Goal: Task Accomplishment & Management: Manage account settings

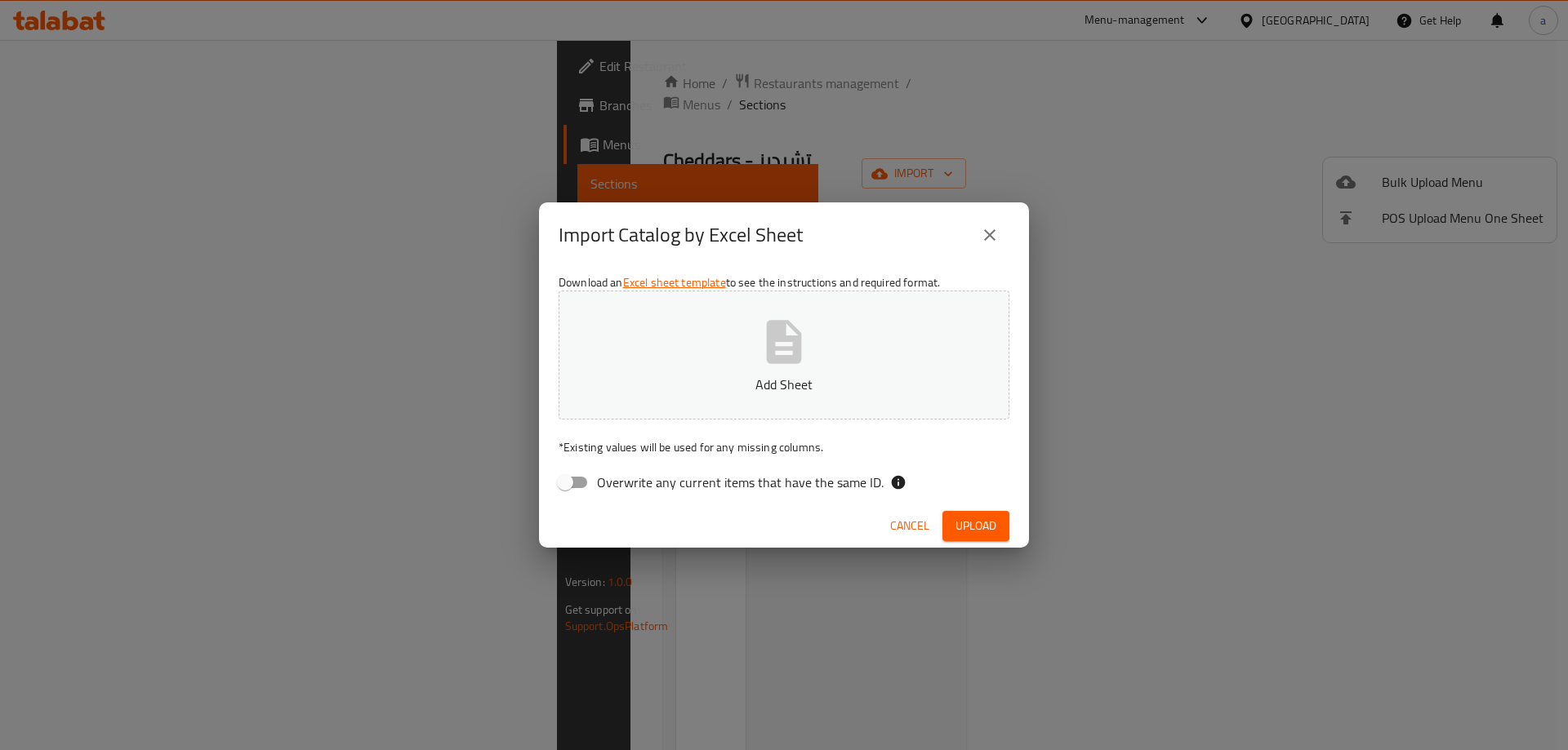
click at [815, 375] on p "Add Sheet" at bounding box center [784, 384] width 400 height 20
click at [964, 531] on span "Upload" at bounding box center [975, 527] width 40 height 21
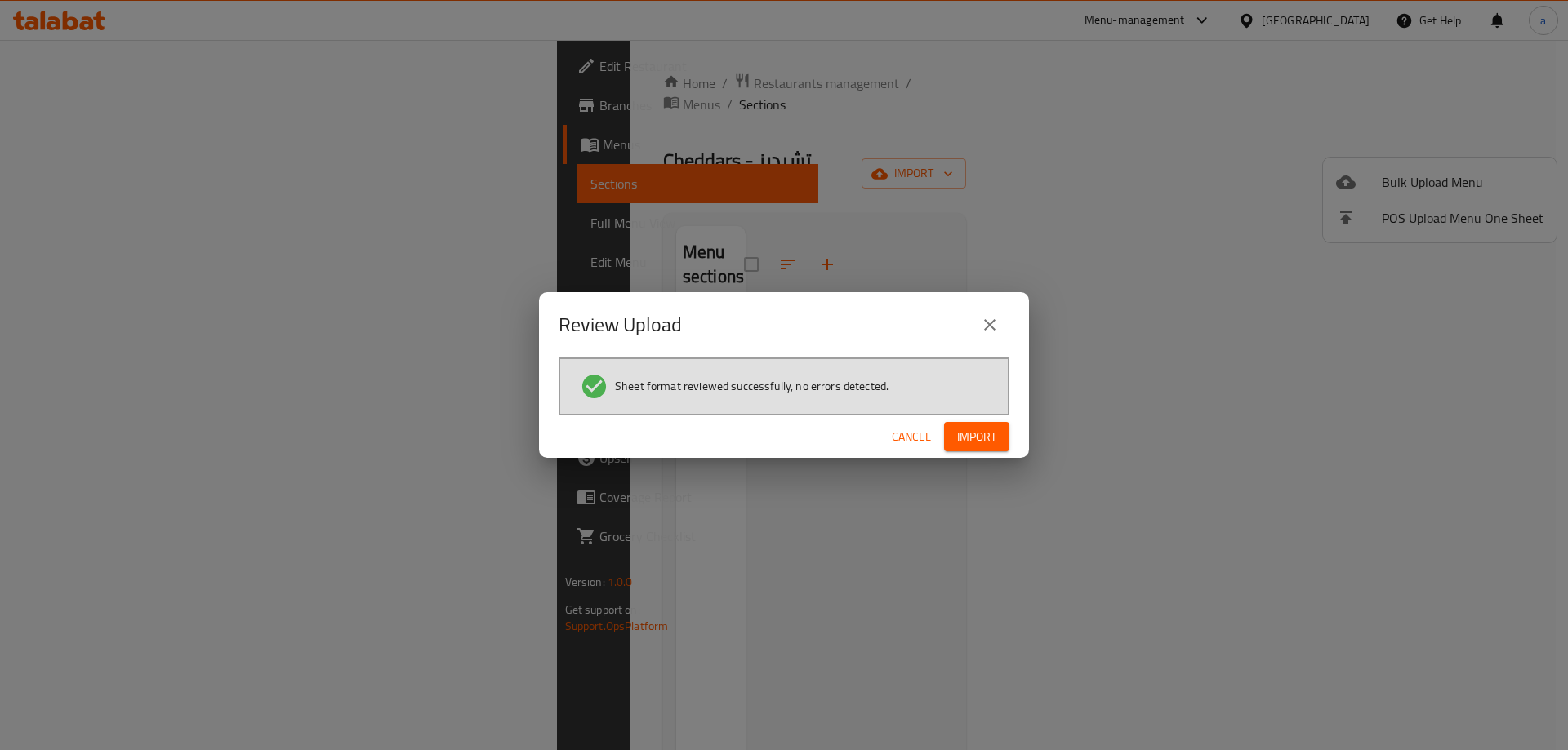
click at [963, 438] on span "Import" at bounding box center [976, 437] width 39 height 21
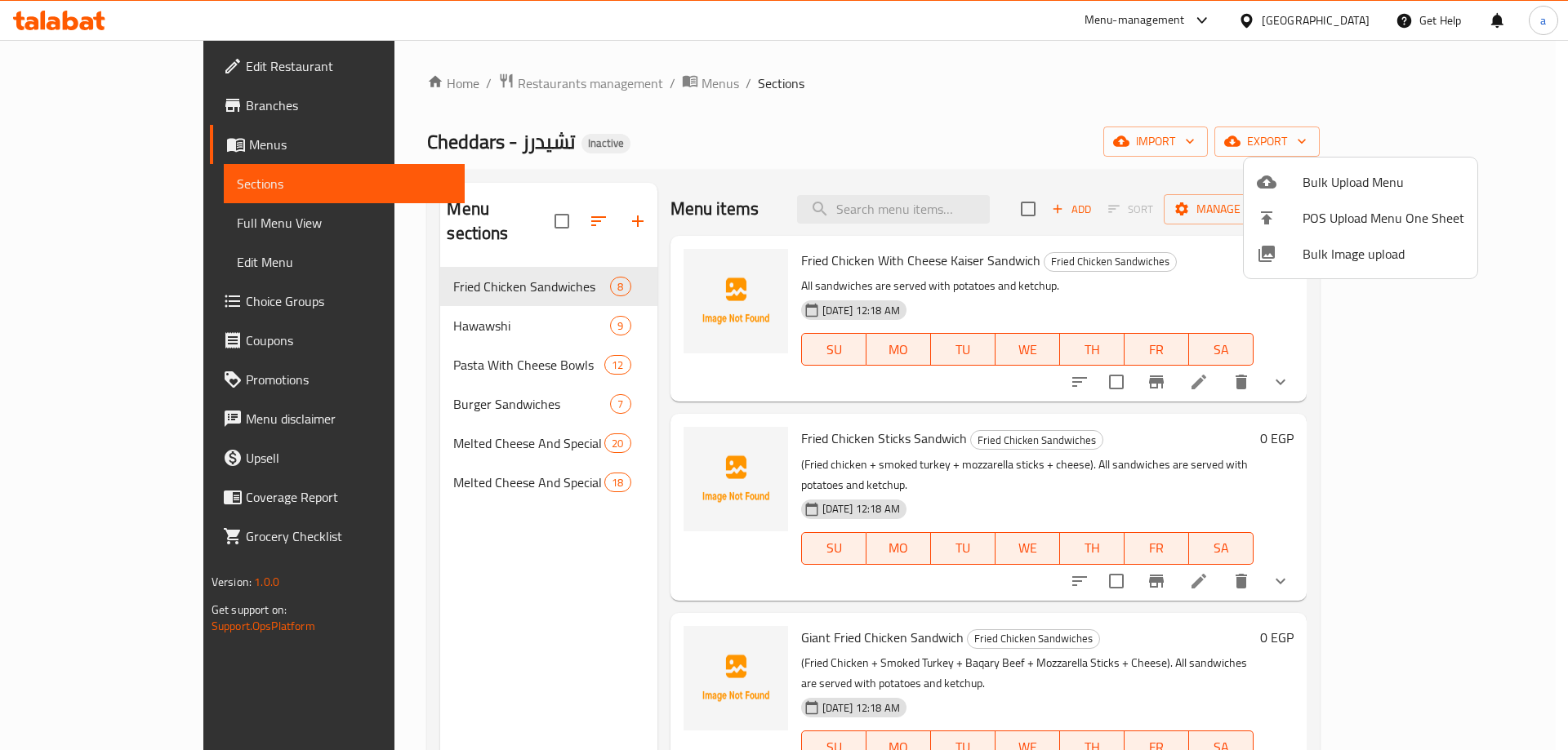
click at [101, 302] on div at bounding box center [784, 375] width 1568 height 750
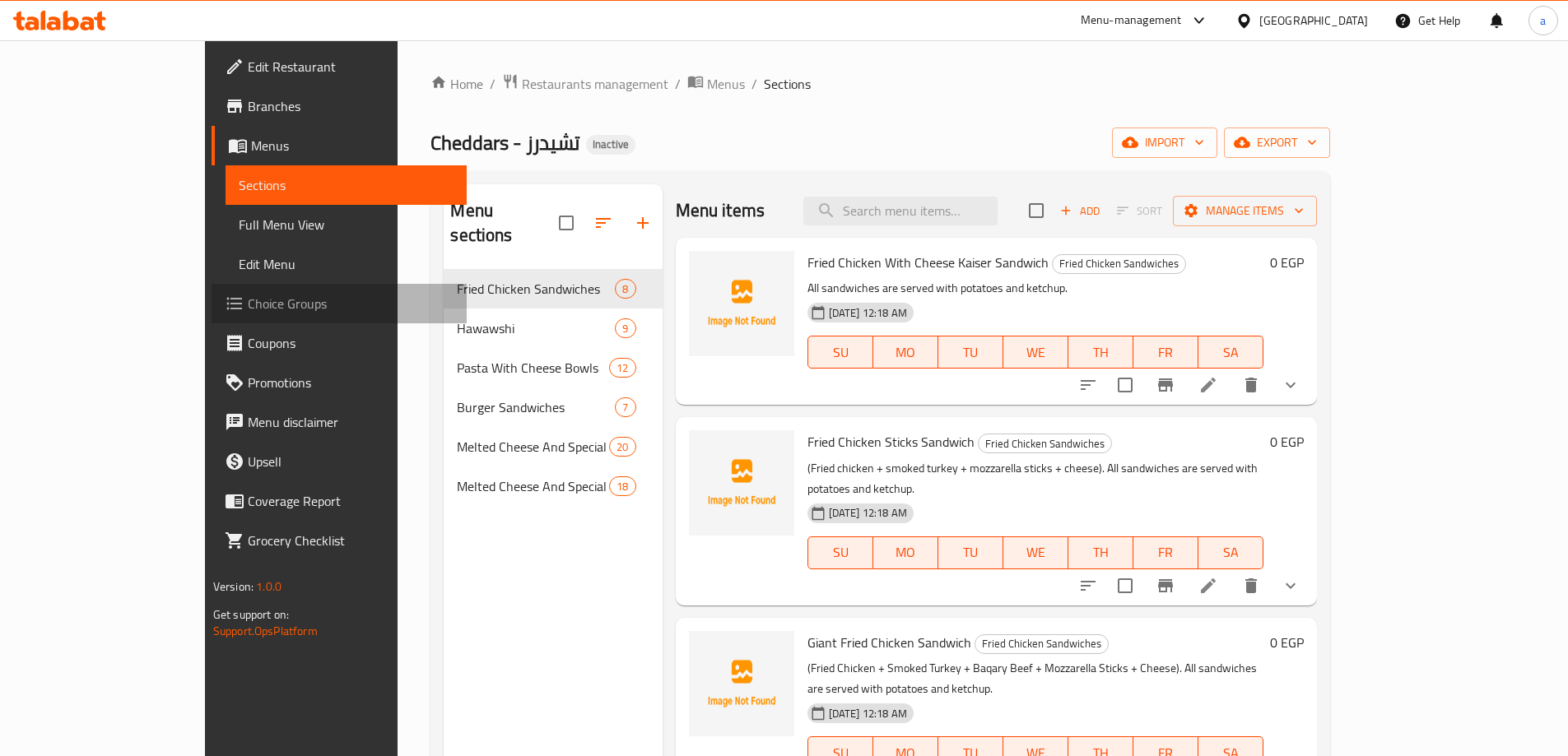
click at [248, 305] on span "Choice Groups" at bounding box center [350, 303] width 205 height 20
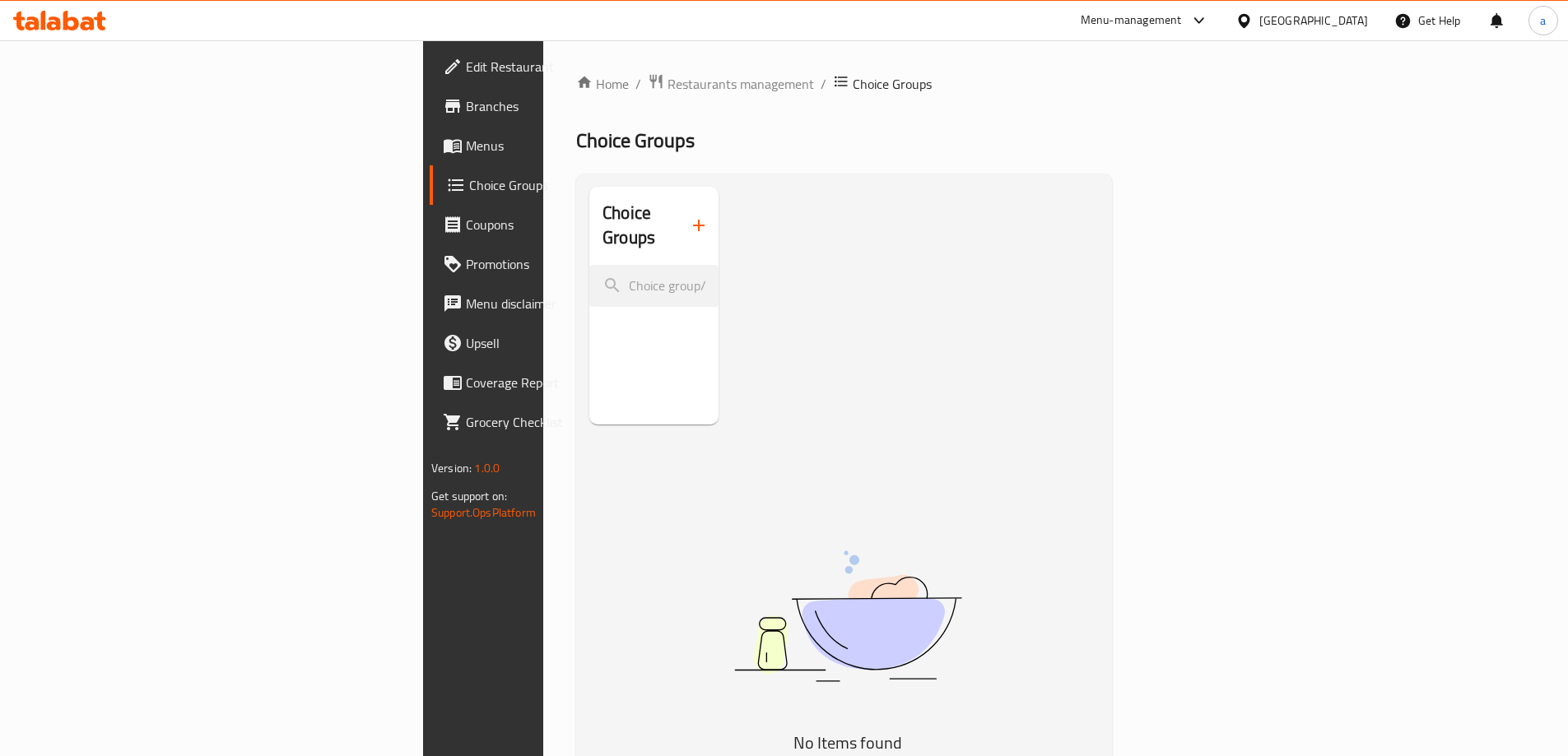
click at [689, 216] on icon "button" at bounding box center [698, 225] width 20 height 20
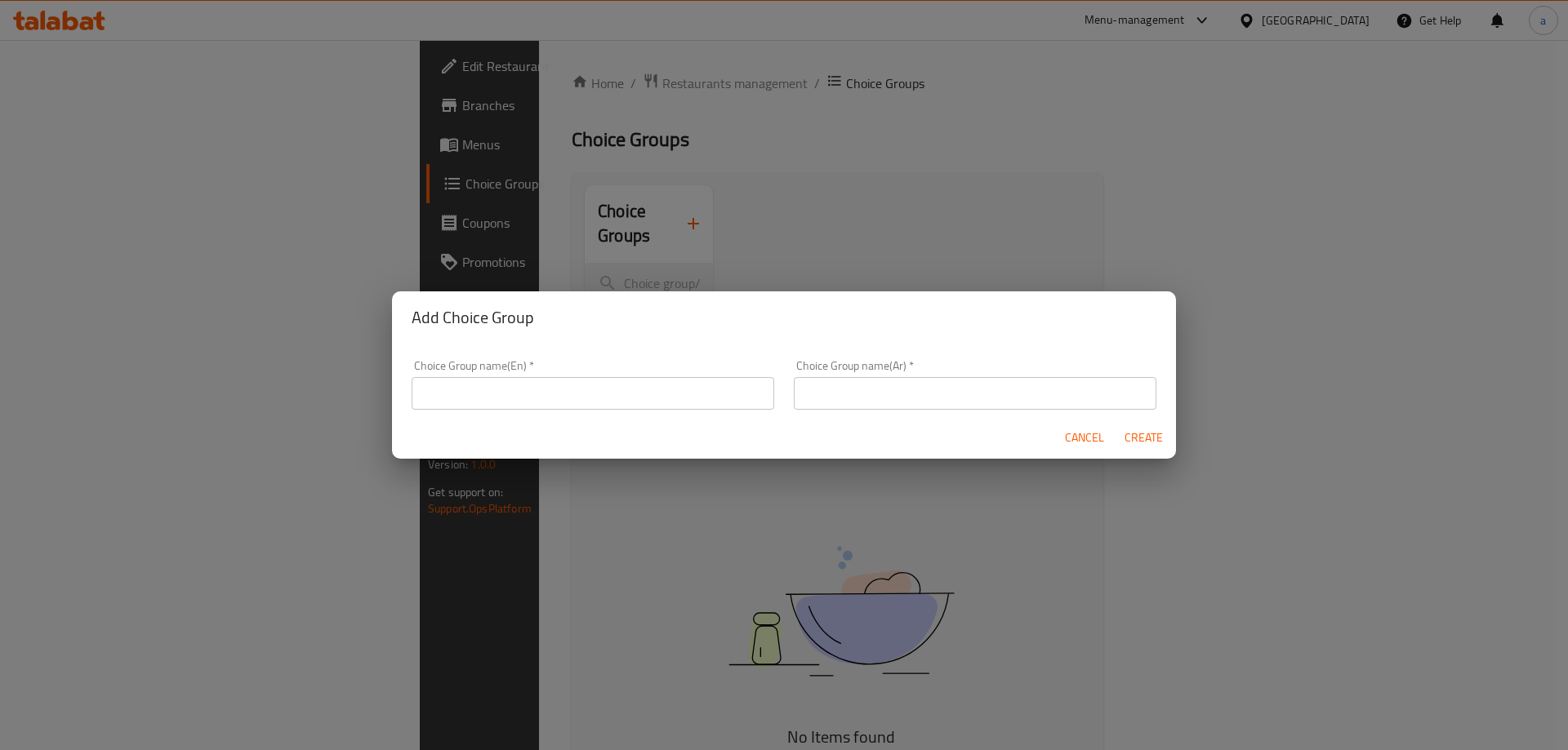
click at [644, 379] on input "text" at bounding box center [592, 393] width 362 height 33
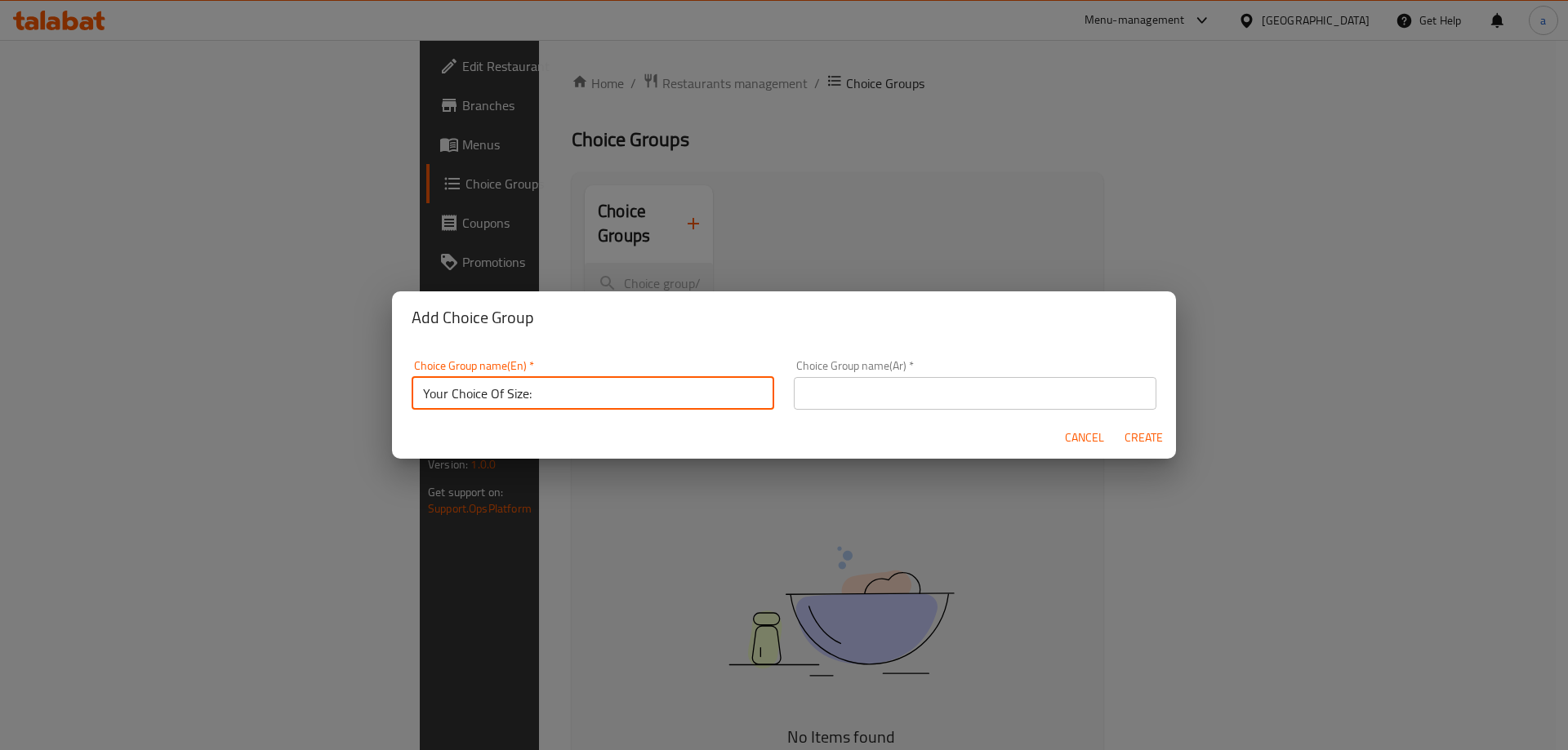
type input "Your Choice Of Size:"
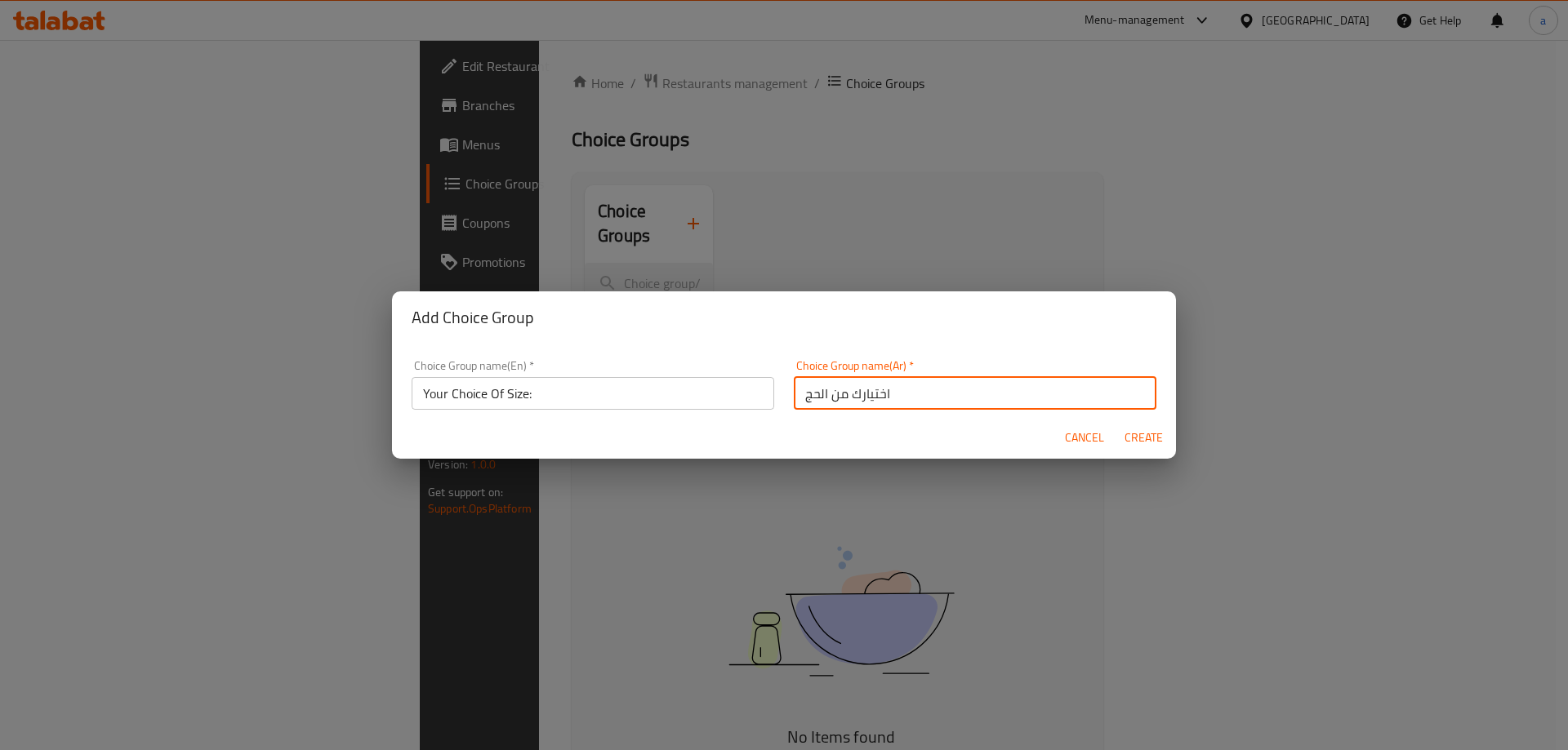
type input "اختيارك من الحجم:"
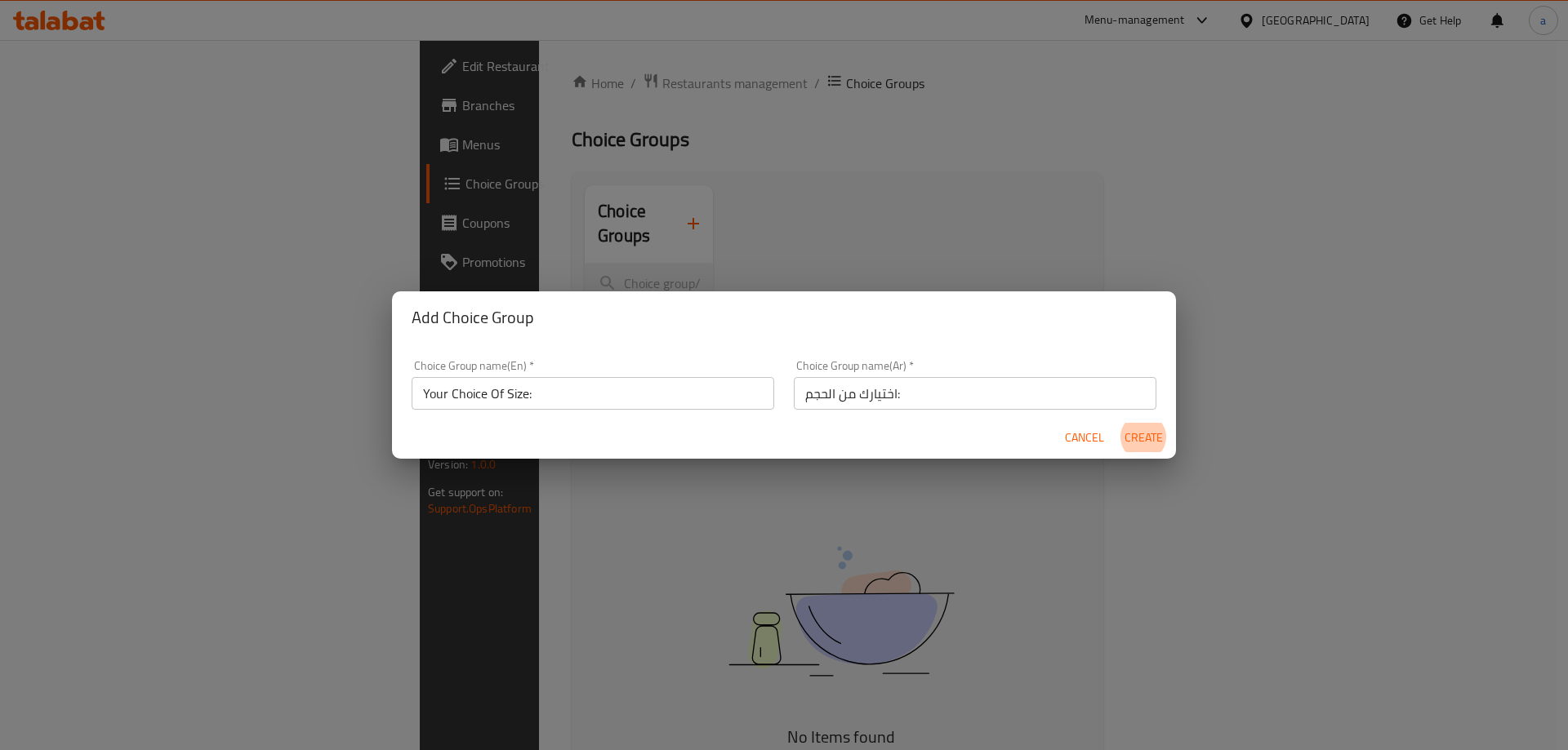
click button "Create" at bounding box center [1144, 437] width 53 height 30
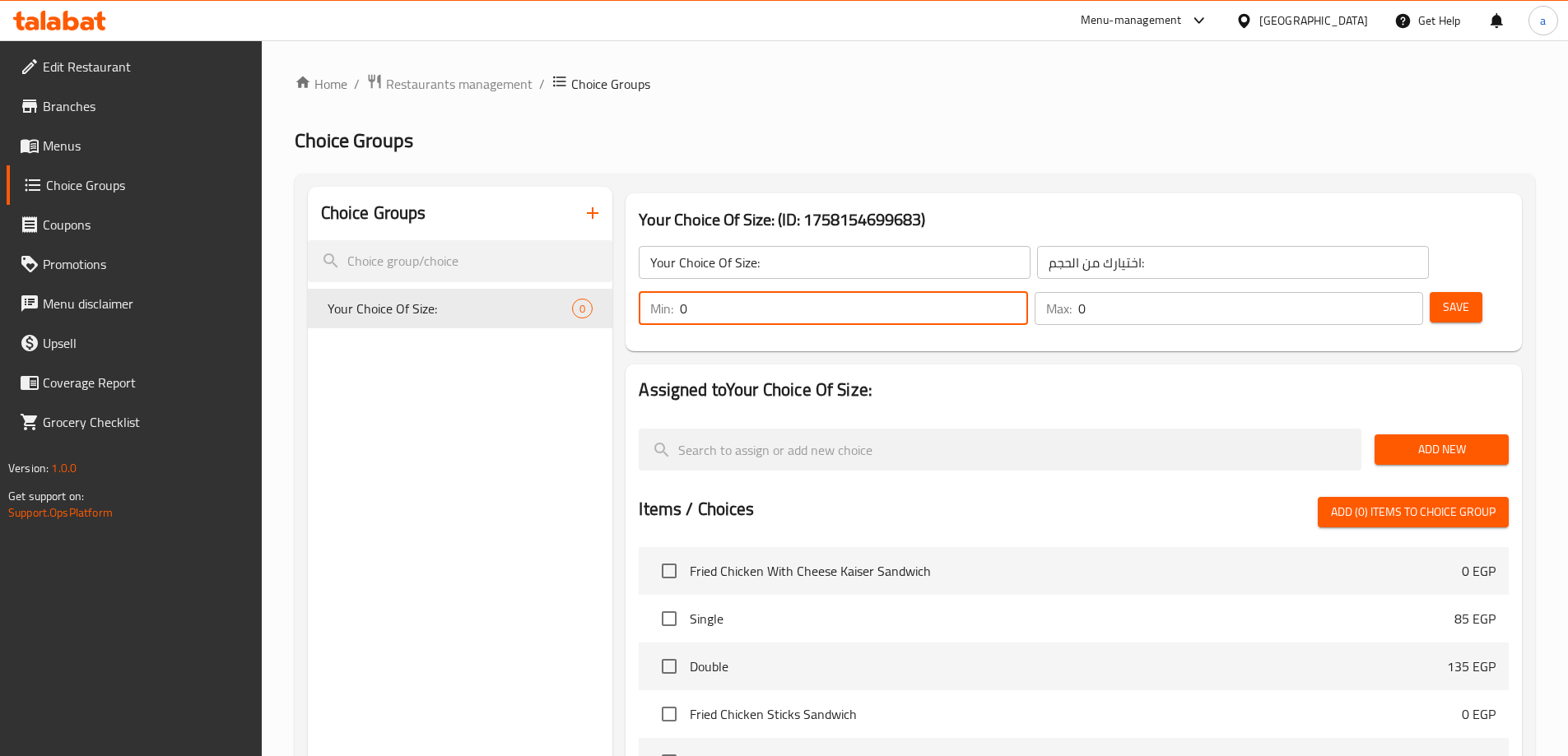
drag, startPoint x: 1276, startPoint y: 268, endPoint x: 1258, endPoint y: 270, distance: 18.1
click at [1027, 292] on div "Min: 0 ​" at bounding box center [833, 308] width 388 height 33
type input "1"
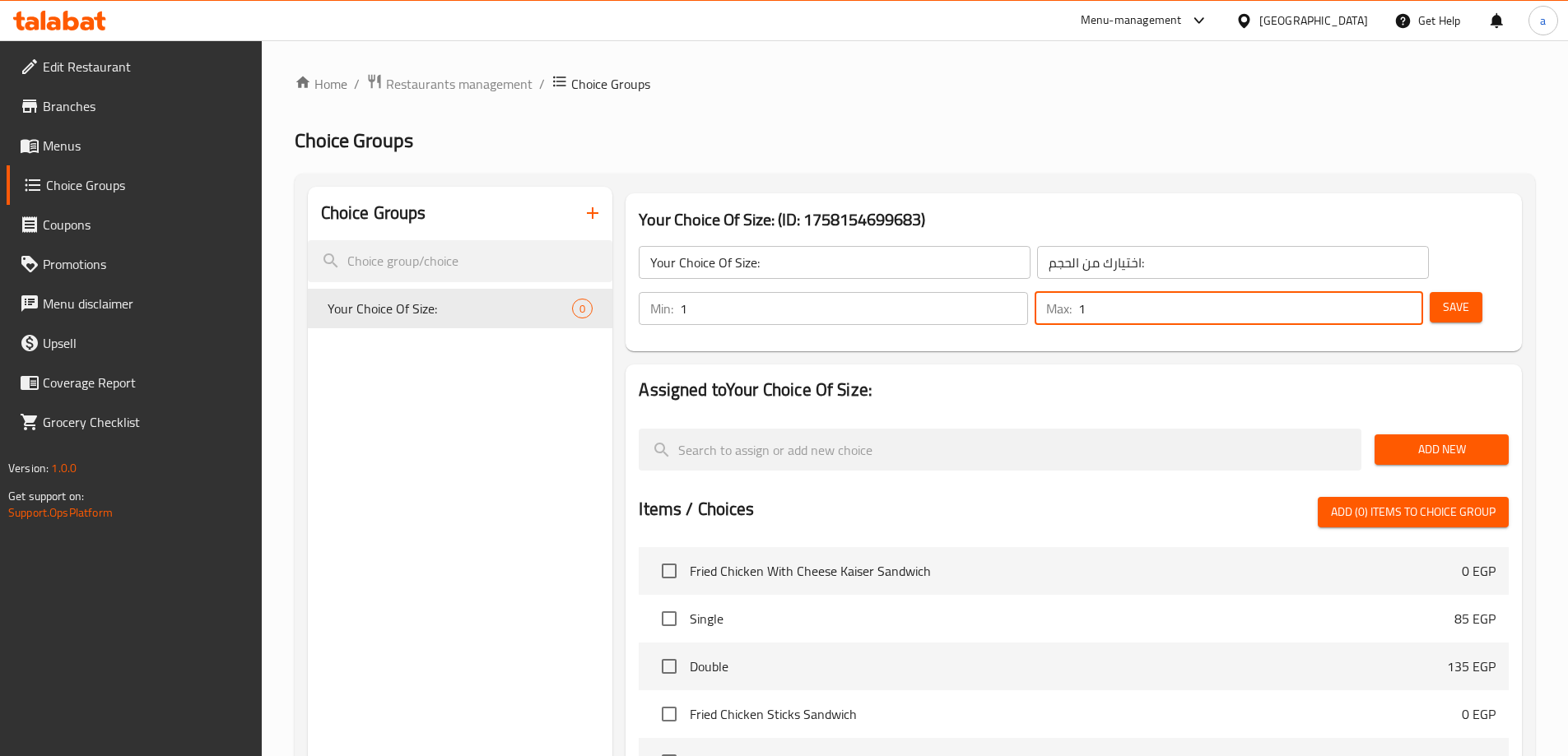
type input "1"
click at [1430, 292] on button "Save" at bounding box center [1456, 308] width 53 height 30
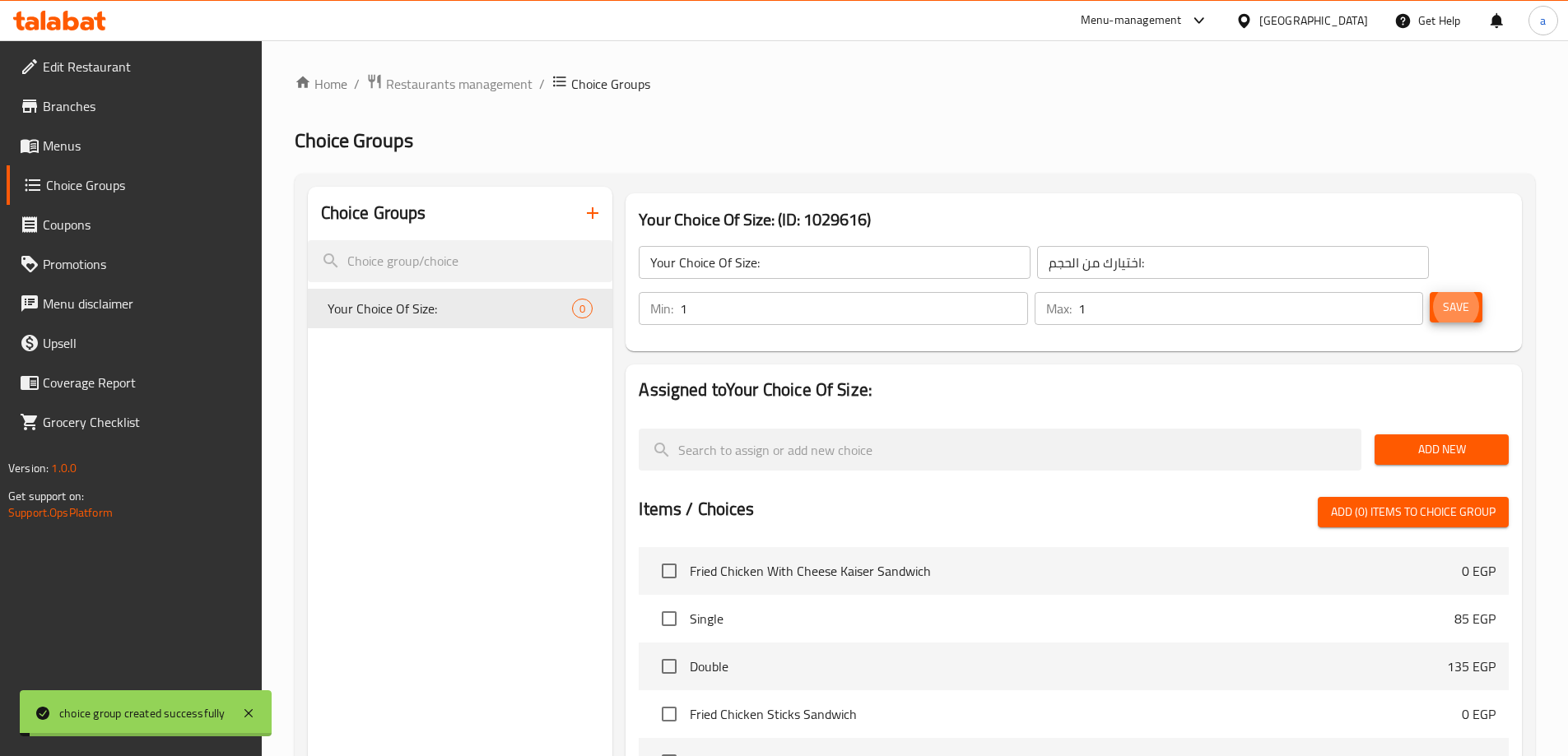
click at [1442, 434] on button "Add New" at bounding box center [1441, 449] width 134 height 30
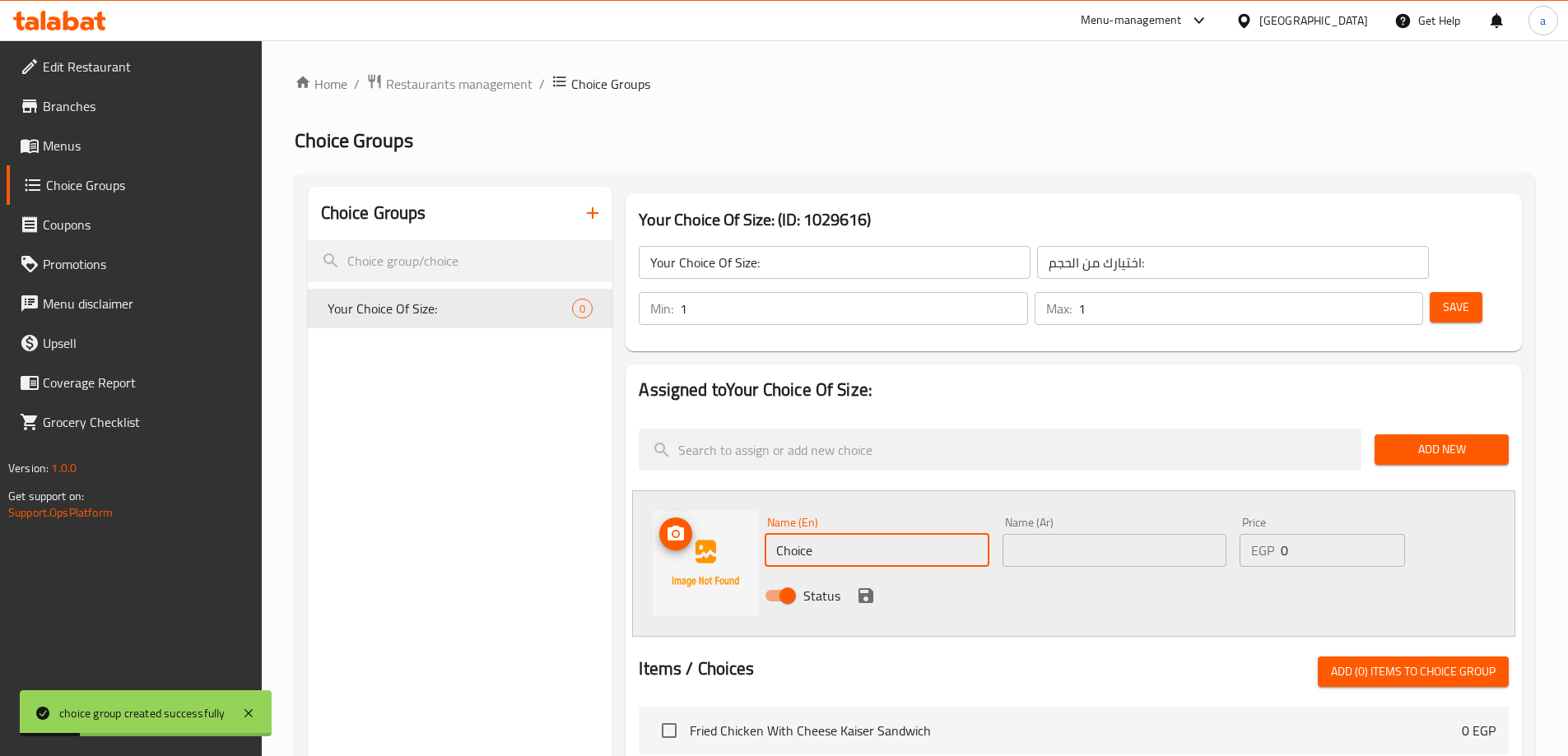
drag, startPoint x: 855, startPoint y: 519, endPoint x: 730, endPoint y: 484, distance: 129.8
click at [730, 490] on div "Name (En) Choice Name (En) Name (Ar) Name (Ar) Price EGP 0 Price Status" at bounding box center [1073, 563] width 883 height 147
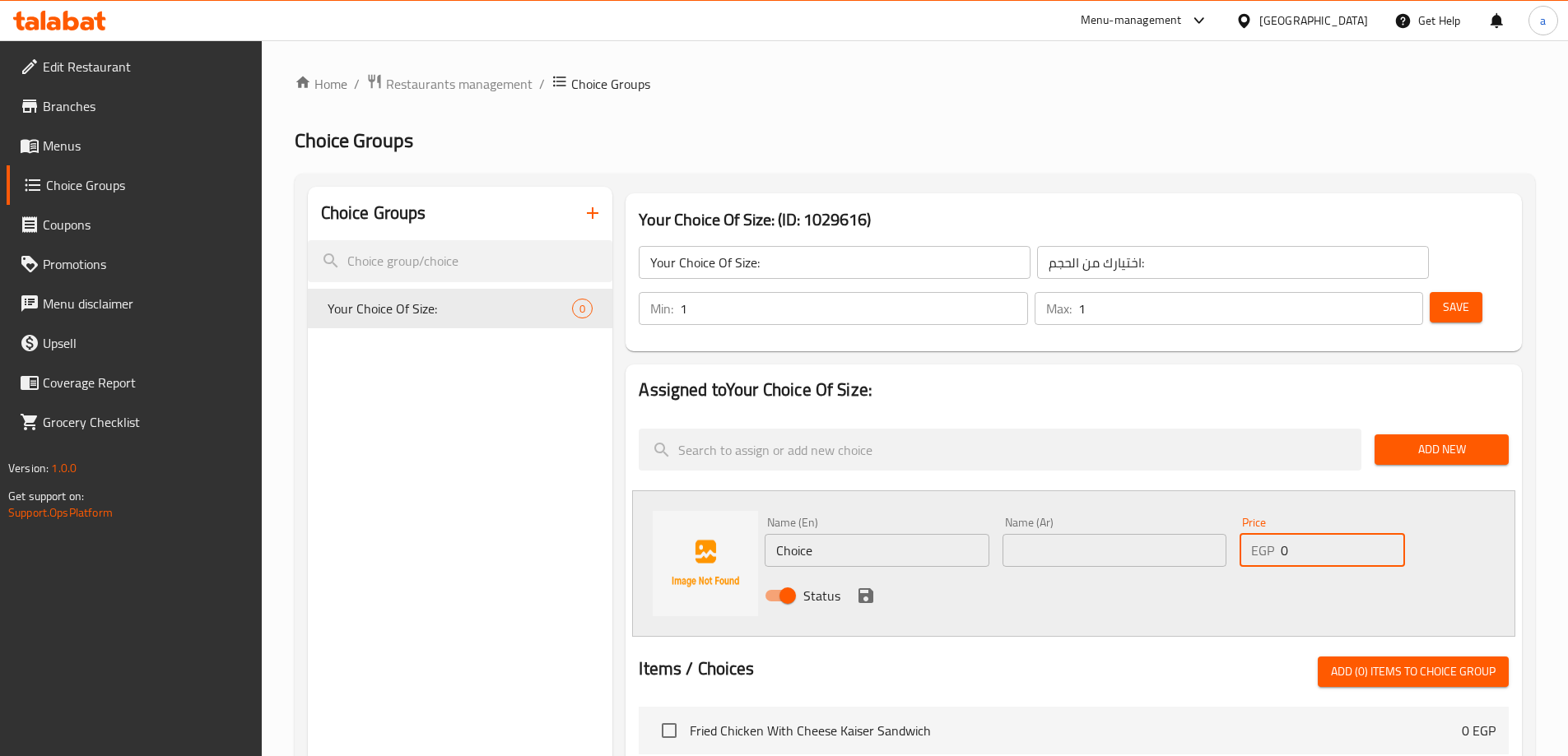
drag, startPoint x: 1309, startPoint y: 502, endPoint x: 1256, endPoint y: 505, distance: 53.1
click at [1256, 534] on div "EGP 0 Price" at bounding box center [1322, 550] width 165 height 33
type input "80"
drag, startPoint x: 817, startPoint y: 504, endPoint x: 643, endPoint y: 500, distance: 174.0
click at [643, 500] on div "Name (En) Choice Name (En) Name (Ar) Name (Ar) Price EGP 80 Price Status" at bounding box center [1073, 563] width 883 height 147
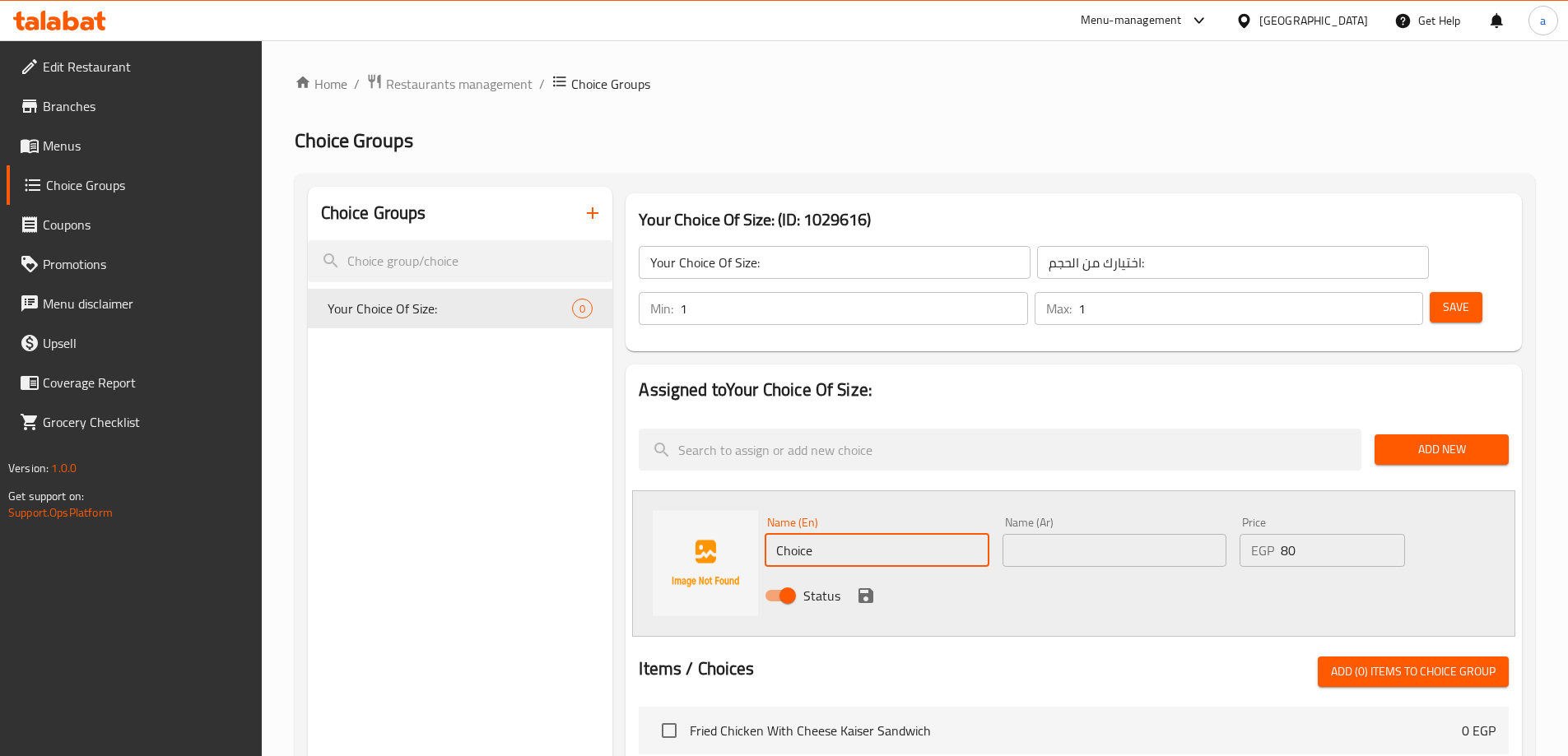
type input "س"
type input "[MEDICAL_DATA]"
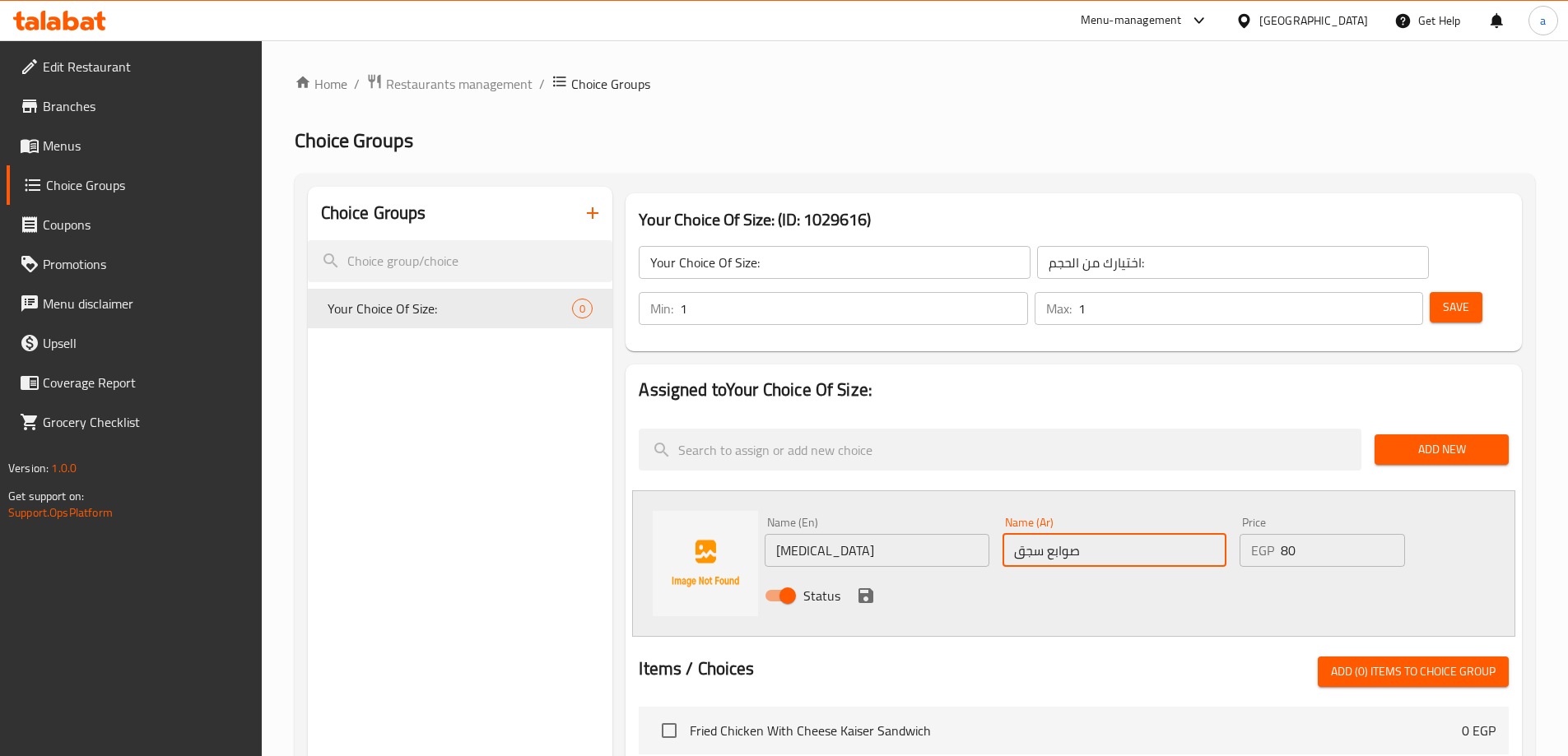
type input "صوابع سجق"
click button "save" at bounding box center [866, 596] width 25 height 25
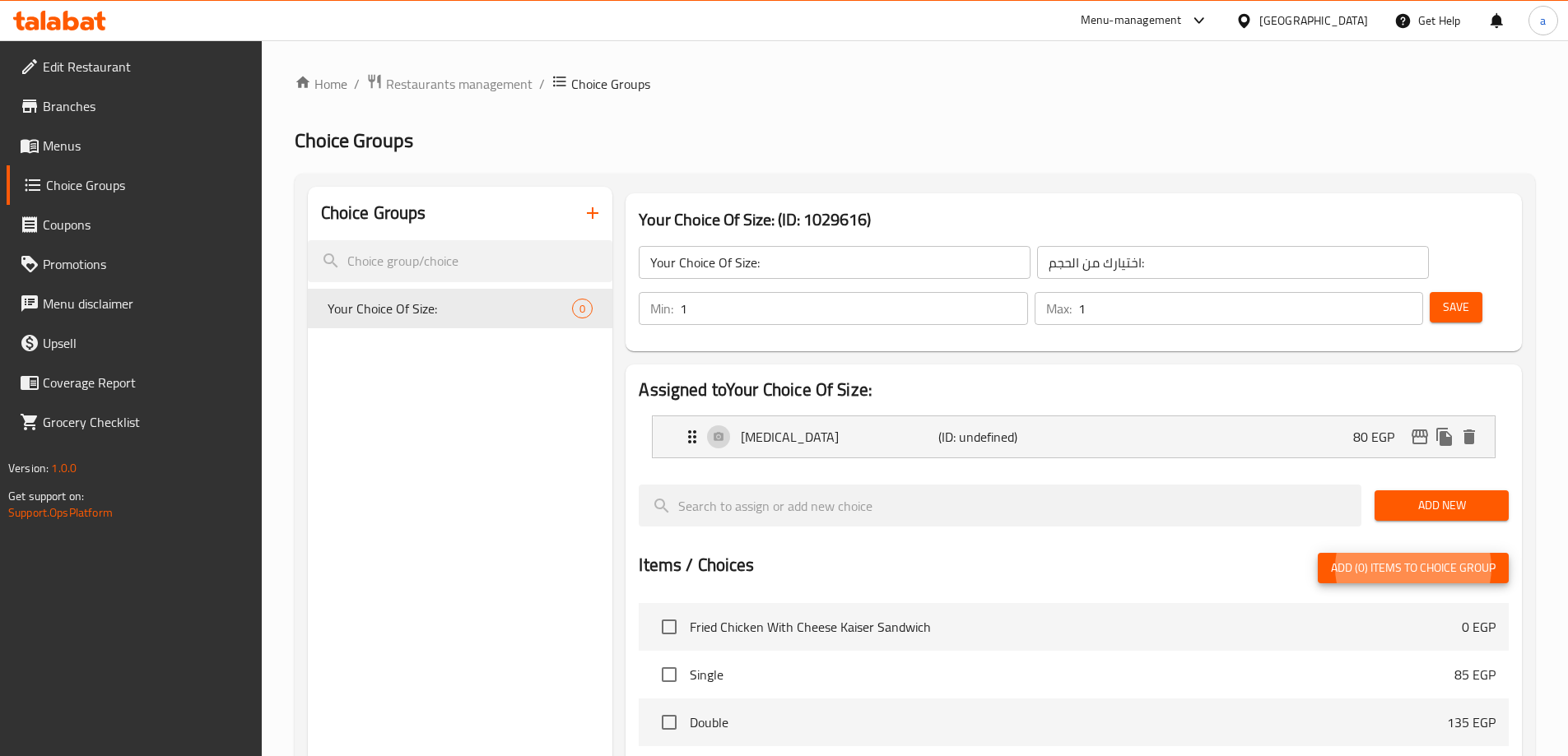
click at [1489, 490] on button "Add New" at bounding box center [1441, 505] width 134 height 30
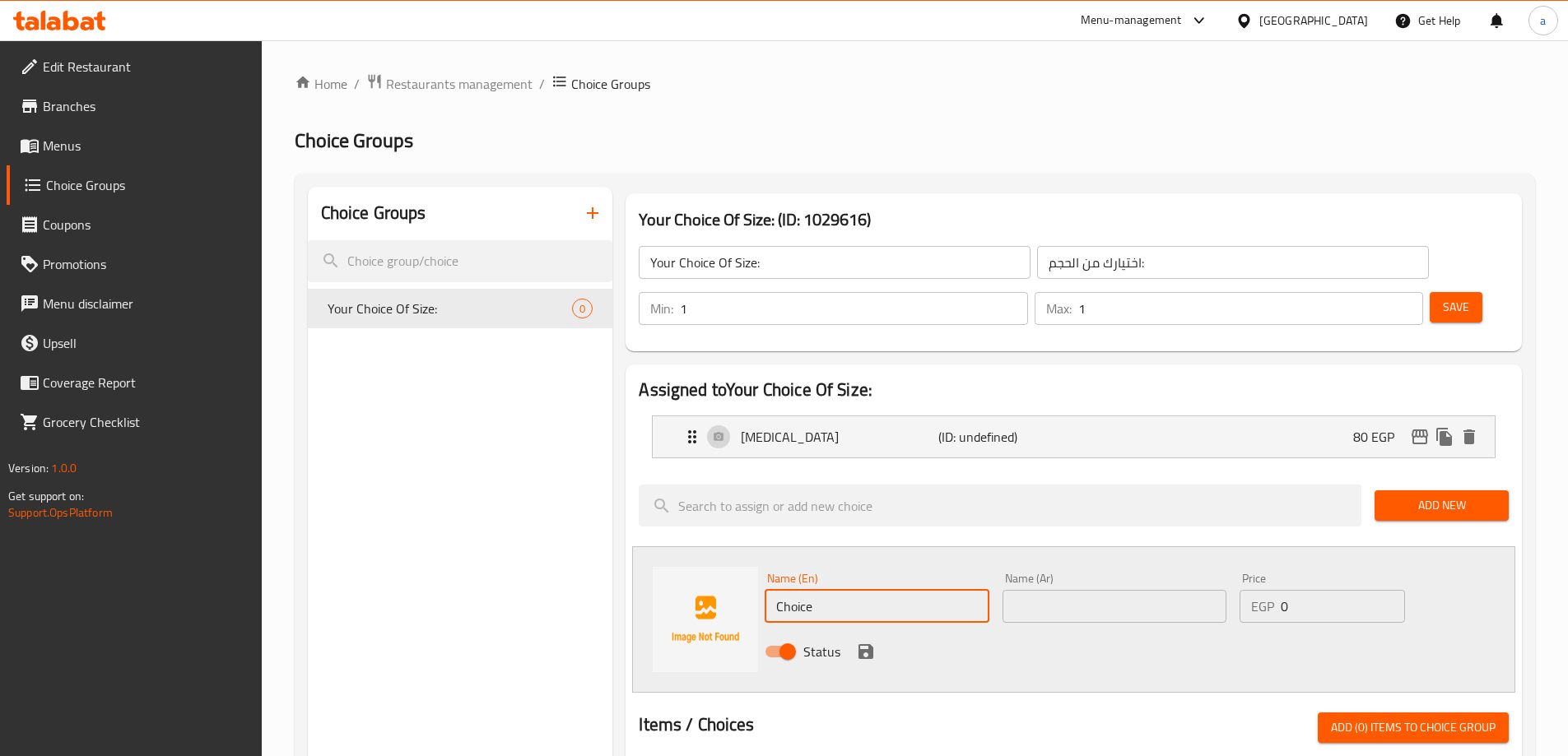
drag, startPoint x: 857, startPoint y: 558, endPoint x: 735, endPoint y: 568, distance: 122.4
click at [735, 568] on div "Name (En) Choice Name (En) Name (Ar) Name (Ar) Price EGP 0 Price Status" at bounding box center [1073, 619] width 883 height 147
click at [886, 416] on div "[MEDICAL_DATA] (ID: undefined) 80 EGP" at bounding box center [1078, 436] width 792 height 41
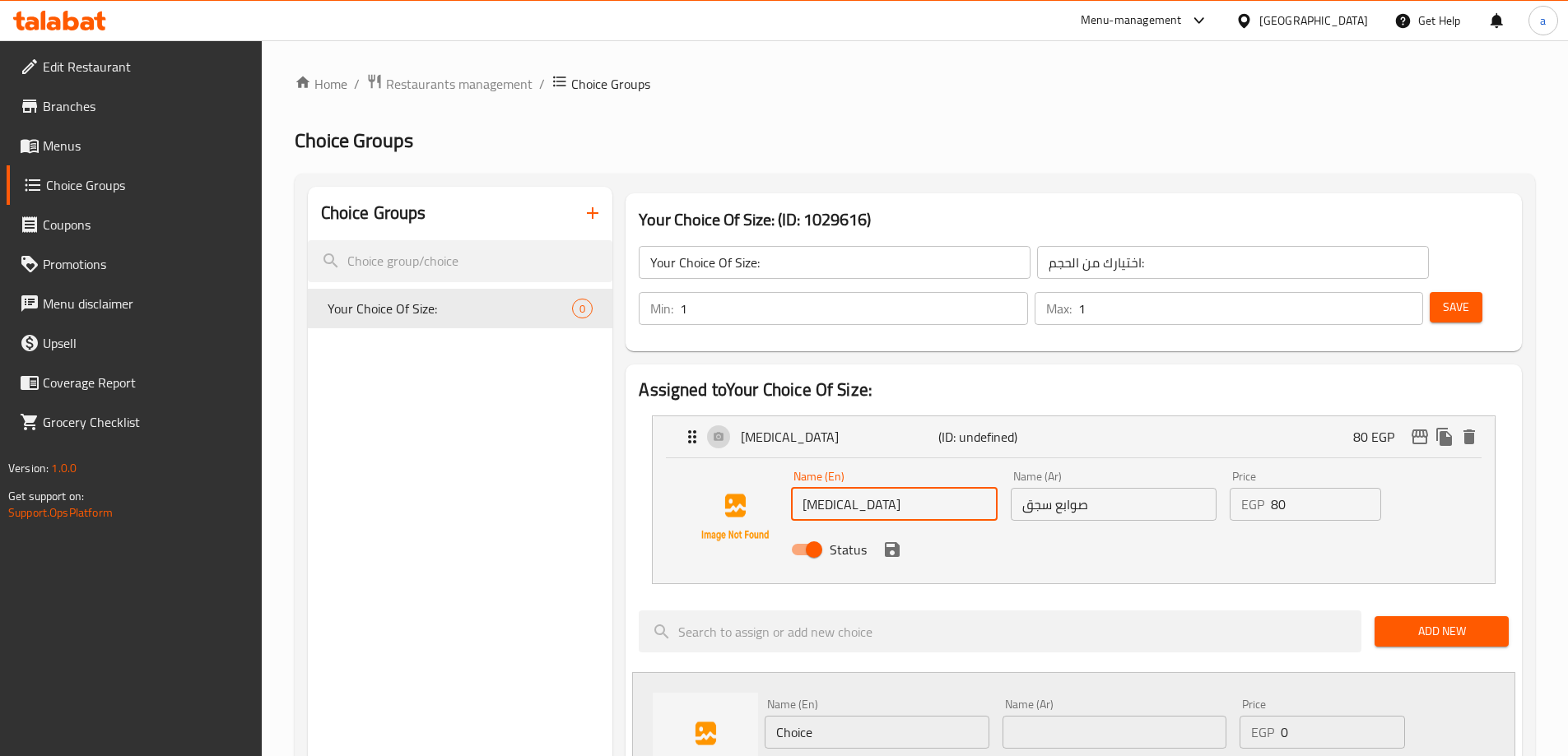
drag, startPoint x: 907, startPoint y: 460, endPoint x: 655, endPoint y: 447, distance: 252.3
click at [655, 458] on div "Name (En) [MEDICAL_DATA] Name (En) Name (Ar) صوابع سجق Name (Ar) Price EGP 80 P…" at bounding box center [1074, 520] width 842 height 125
type input "ة"
type input "ز"
type input "وسط"
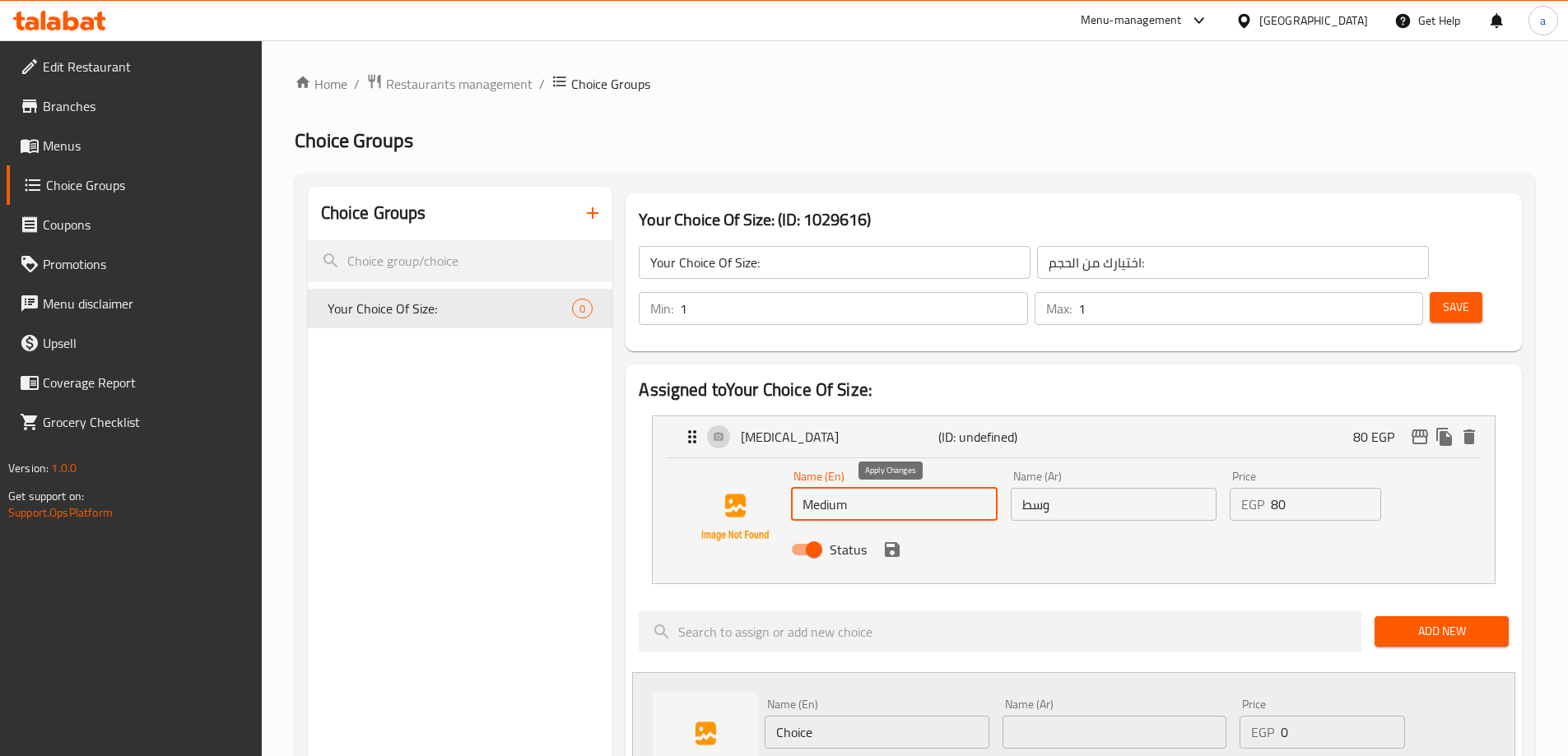
click at [891, 539] on icon "save" at bounding box center [891, 549] width 20 height 20
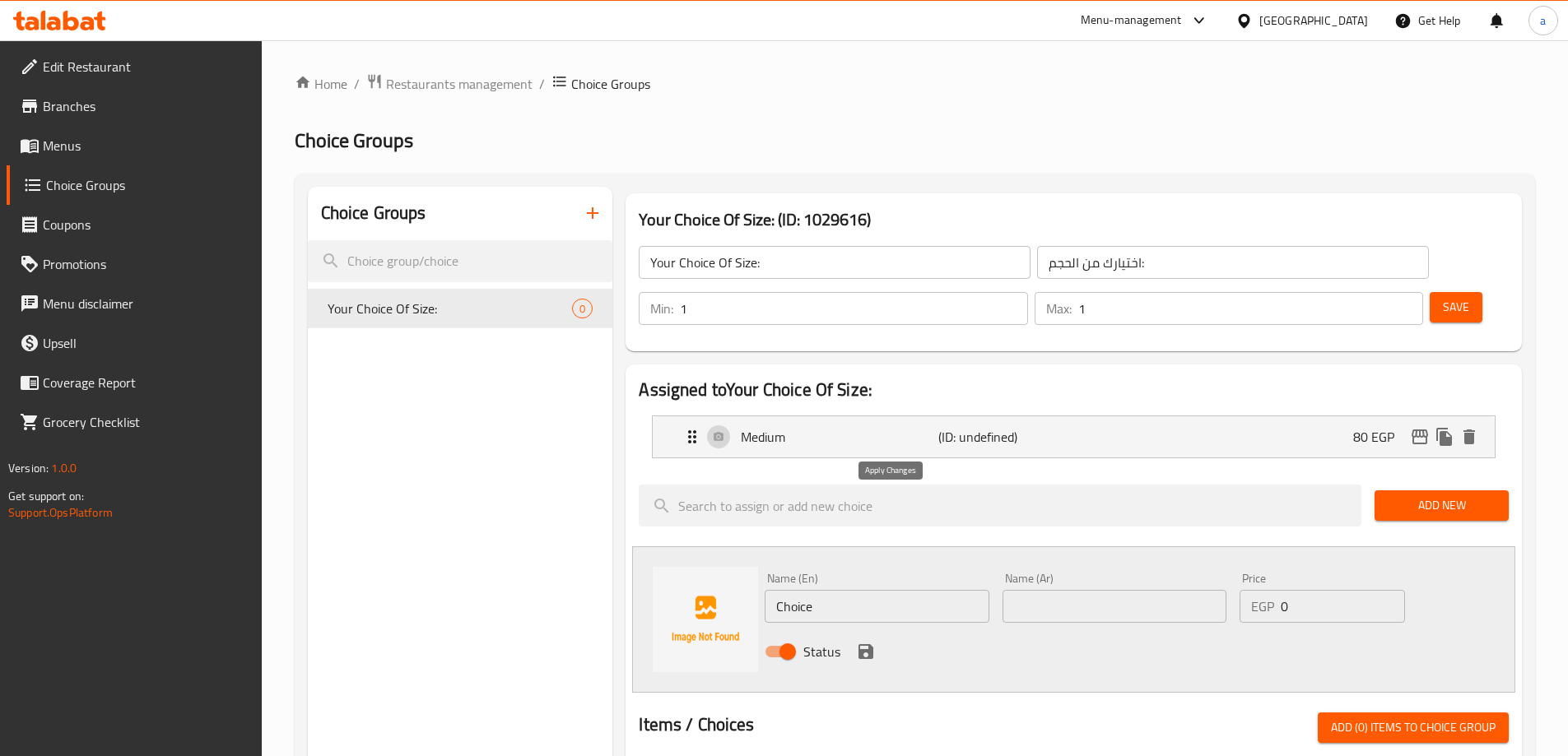
type input "Medium"
click at [1431, 496] on span "Add New" at bounding box center [1441, 506] width 108 height 21
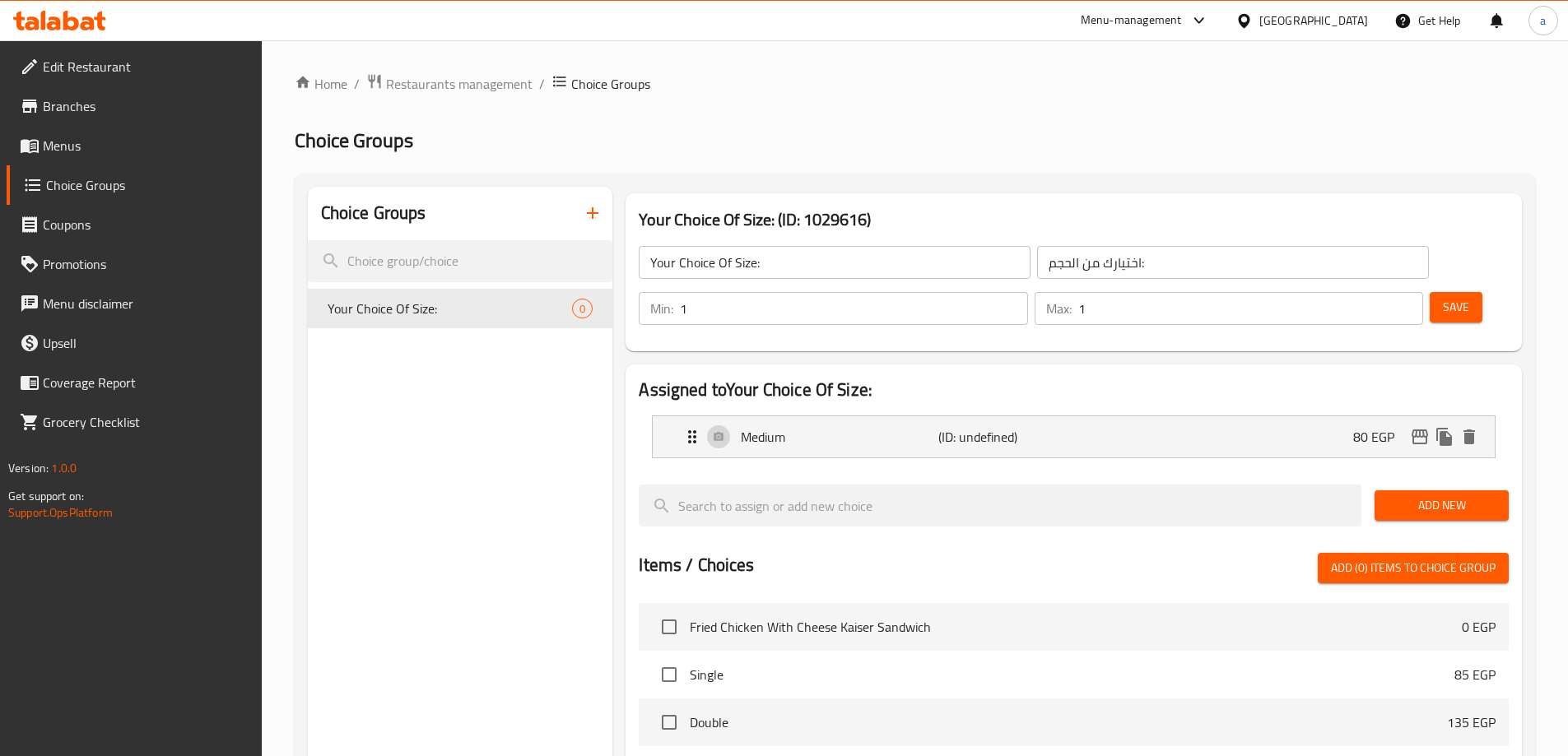
click at [1412, 496] on span "Add New" at bounding box center [1441, 506] width 108 height 21
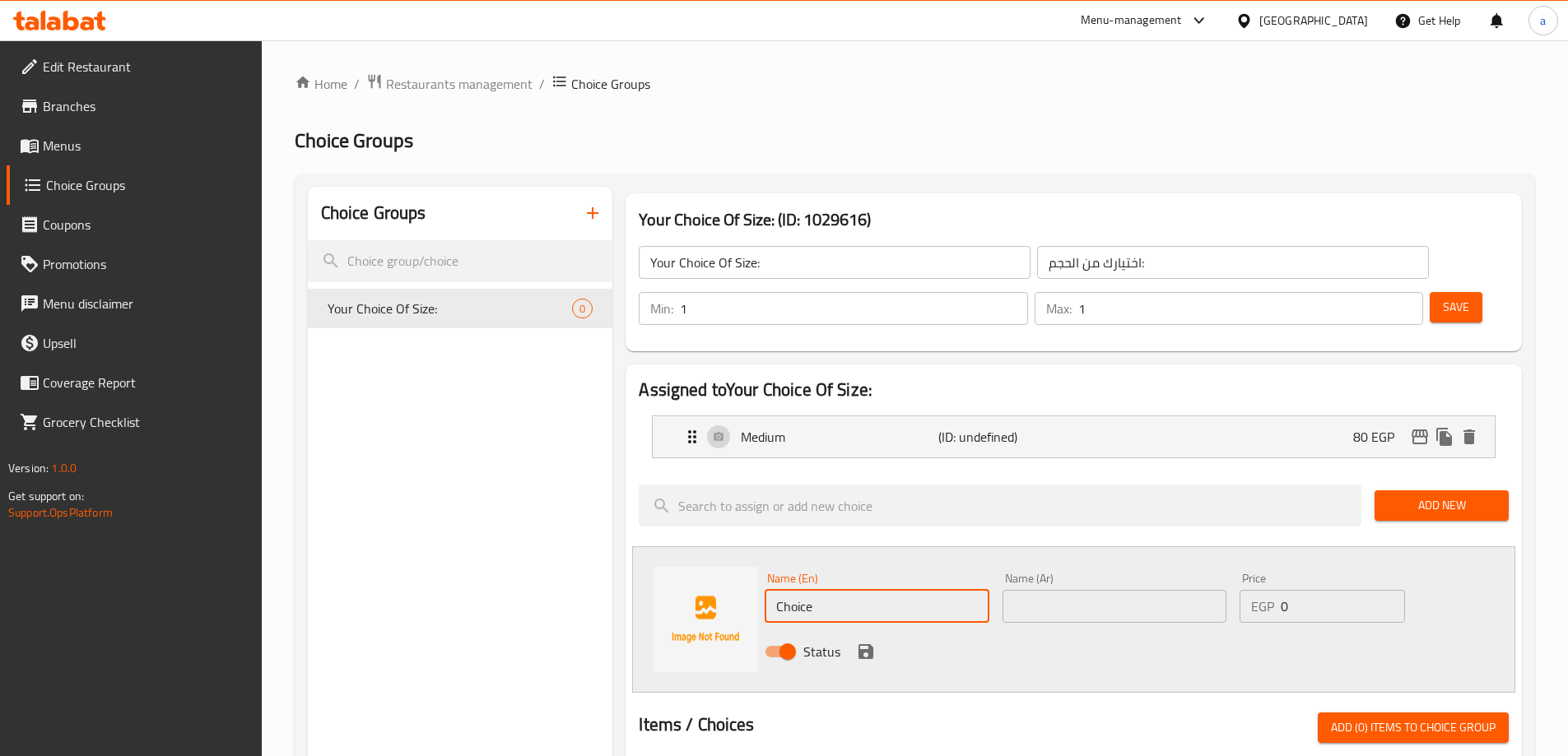
drag, startPoint x: 897, startPoint y: 556, endPoint x: 580, endPoint y: 553, distance: 317.0
click at [580, 553] on div "Choice Groups Your Choice Of Size: 0 Your Choice Of Size: (ID: 1029616) Your Ch…" at bounding box center [918, 765] width 1221 height 1158
type input "Large"
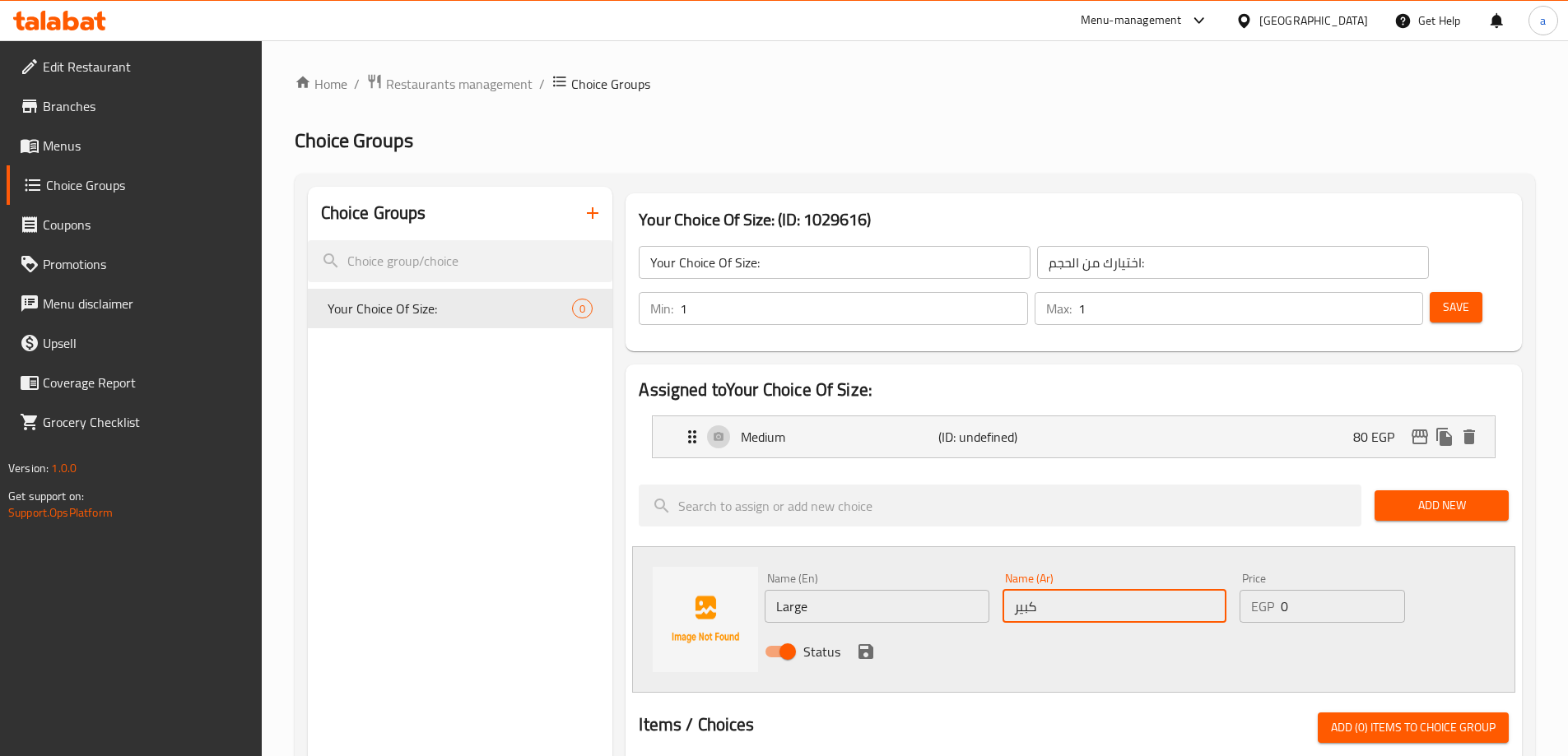
type input "كبير"
type input "110"
click at [859, 644] on icon "save" at bounding box center [866, 652] width 15 height 15
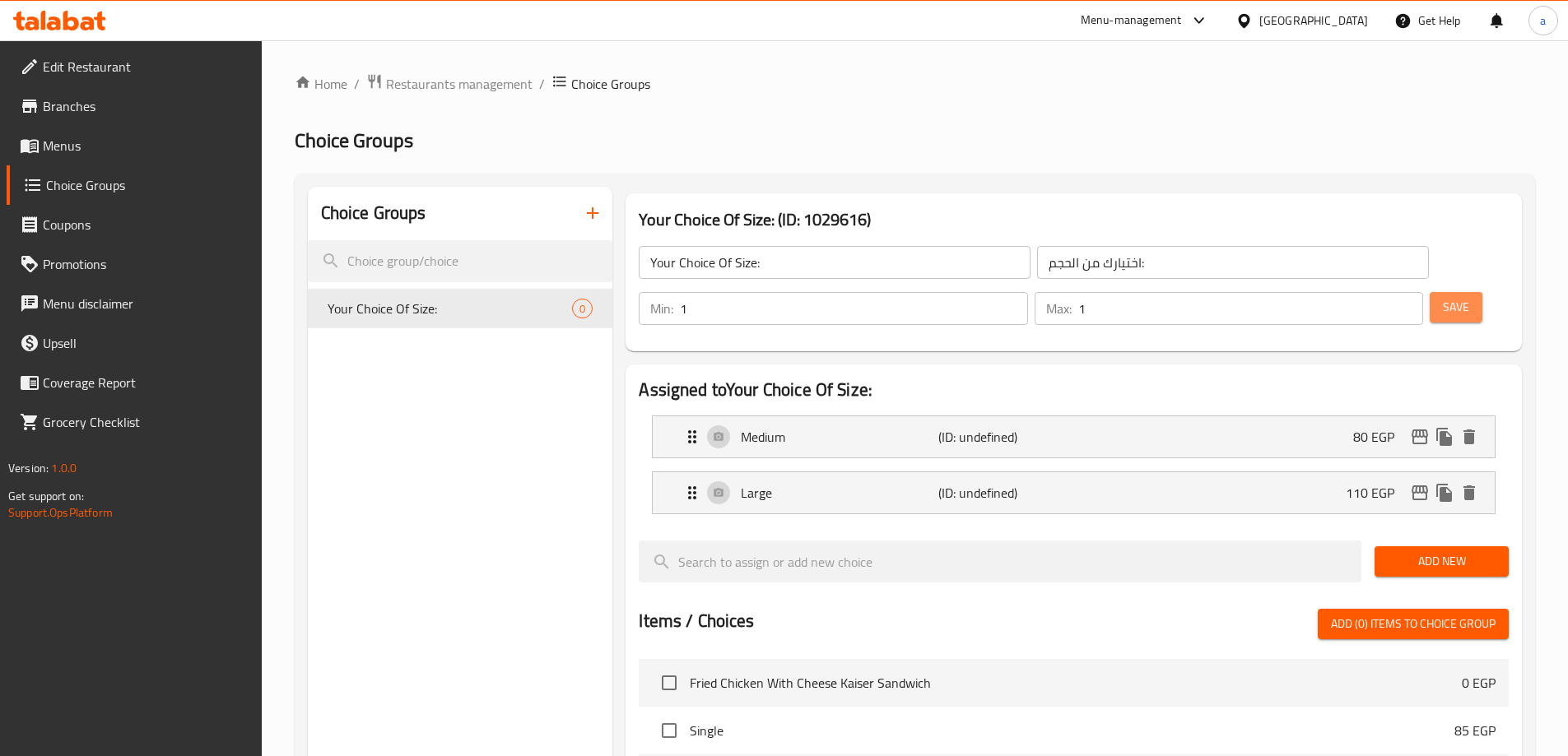
click at [1442, 297] on span "Save" at bounding box center [1455, 308] width 26 height 21
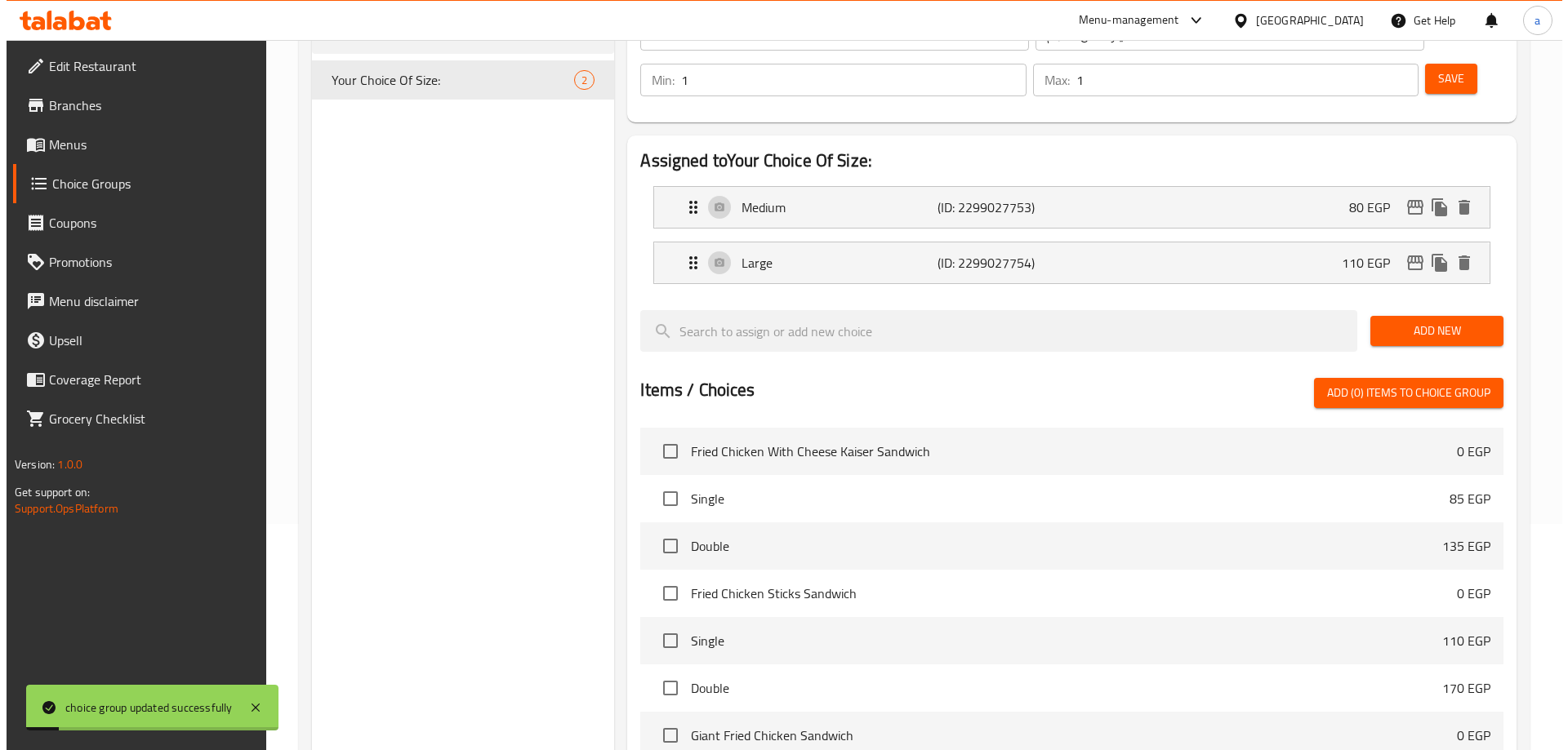
scroll to position [481, 0]
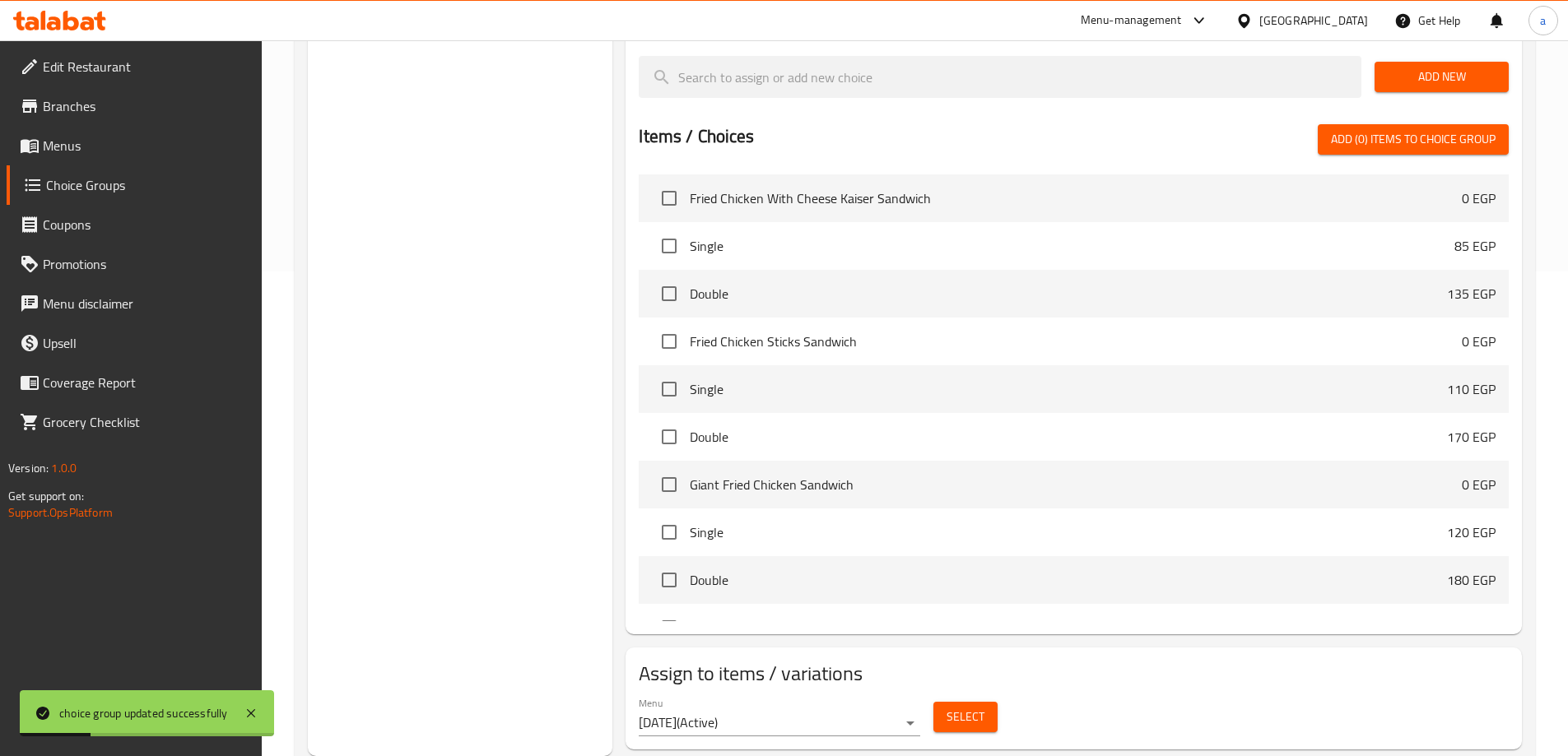
click at [950, 707] on span "Select" at bounding box center [965, 717] width 38 height 21
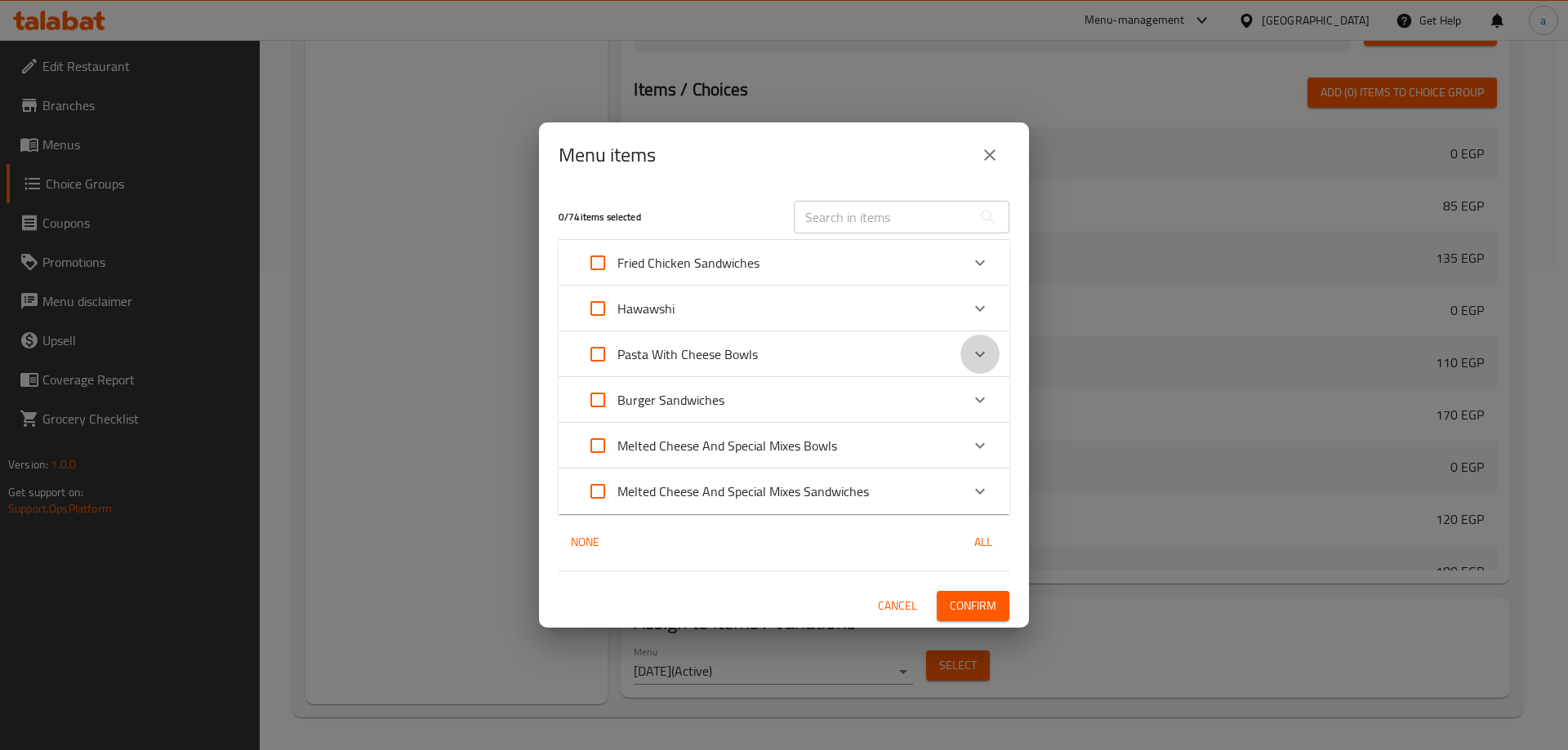
click at [976, 358] on icon "Expand" at bounding box center [979, 354] width 20 height 20
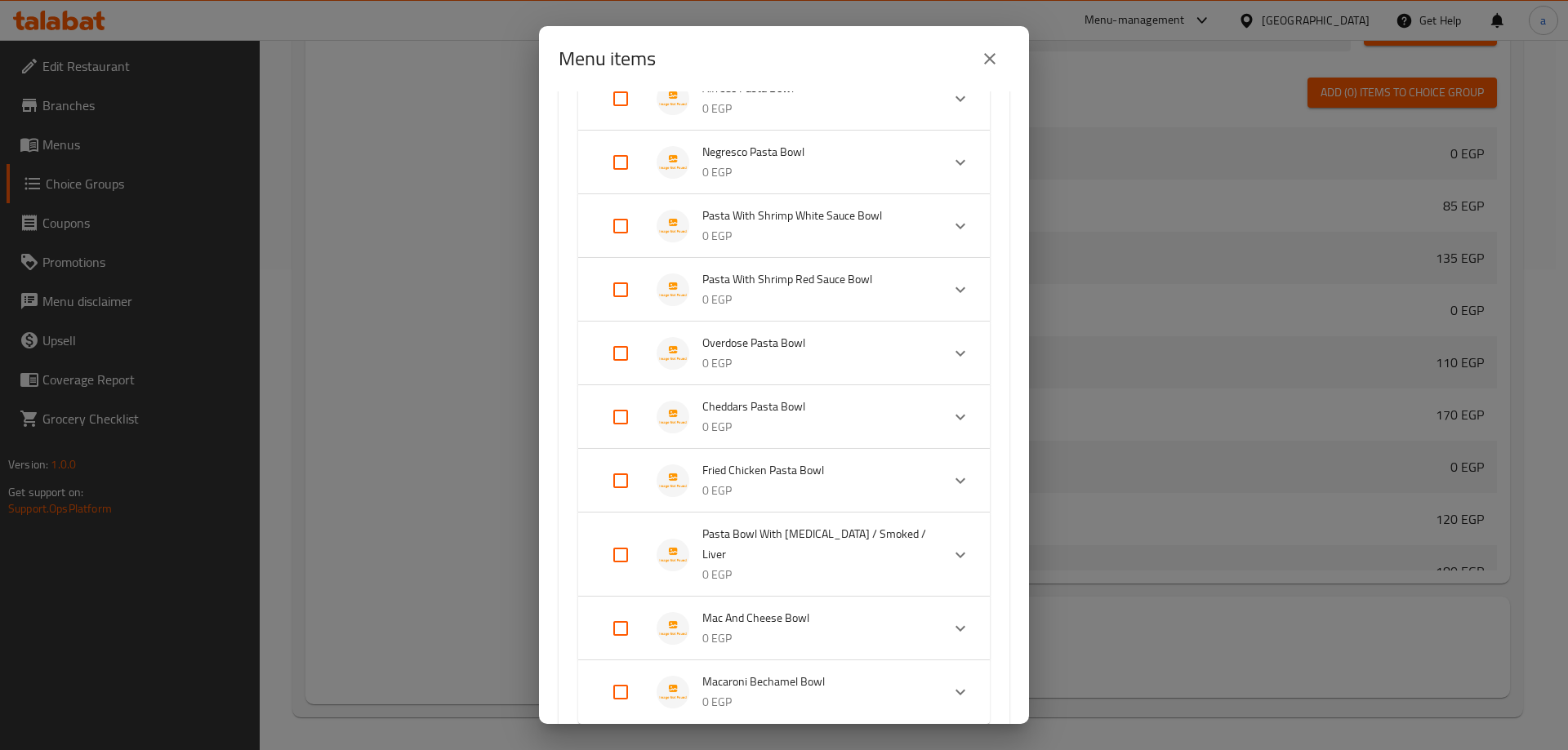
scroll to position [408, 0]
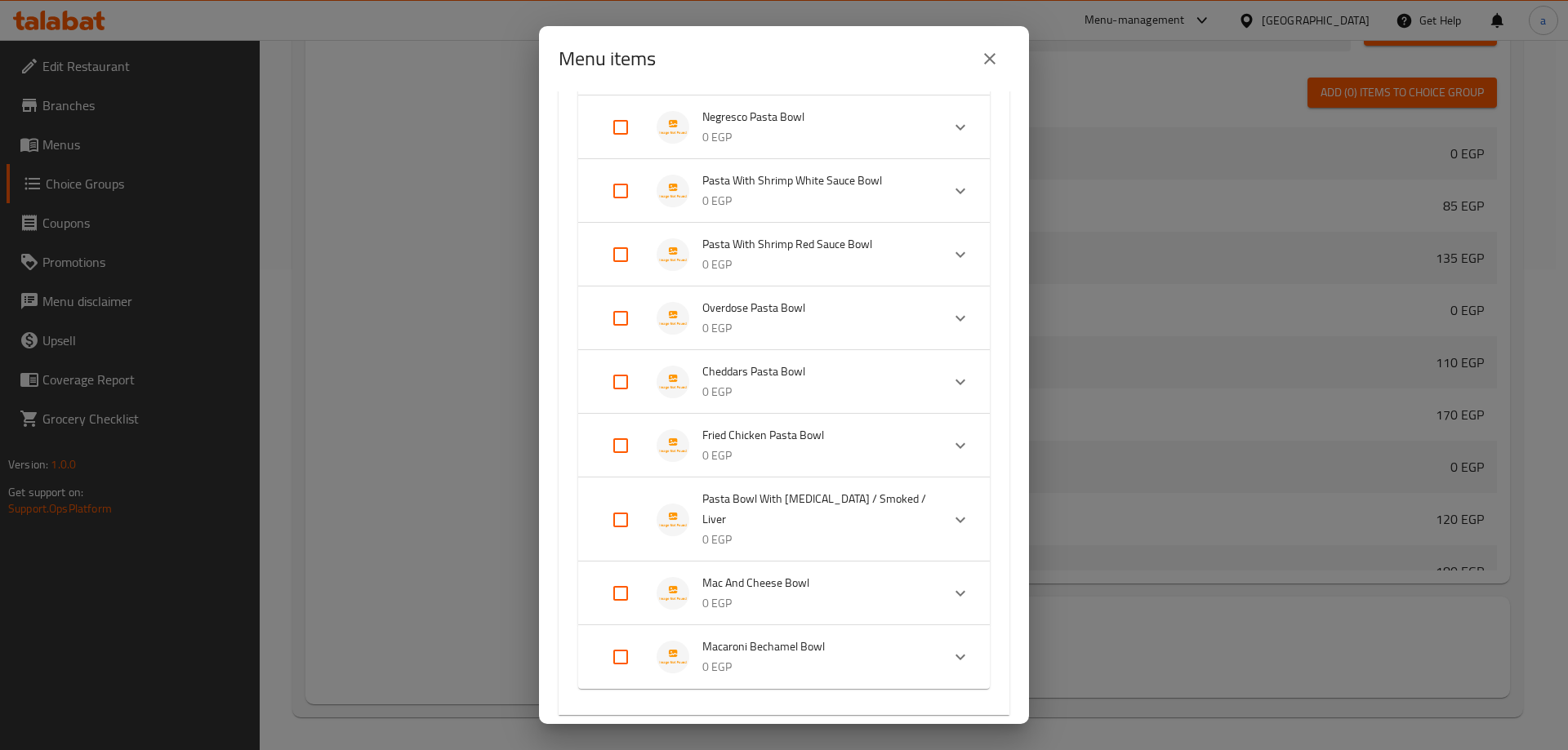
click at [626, 522] on input "Expand" at bounding box center [621, 520] width 39 height 39
checkbox input "true"
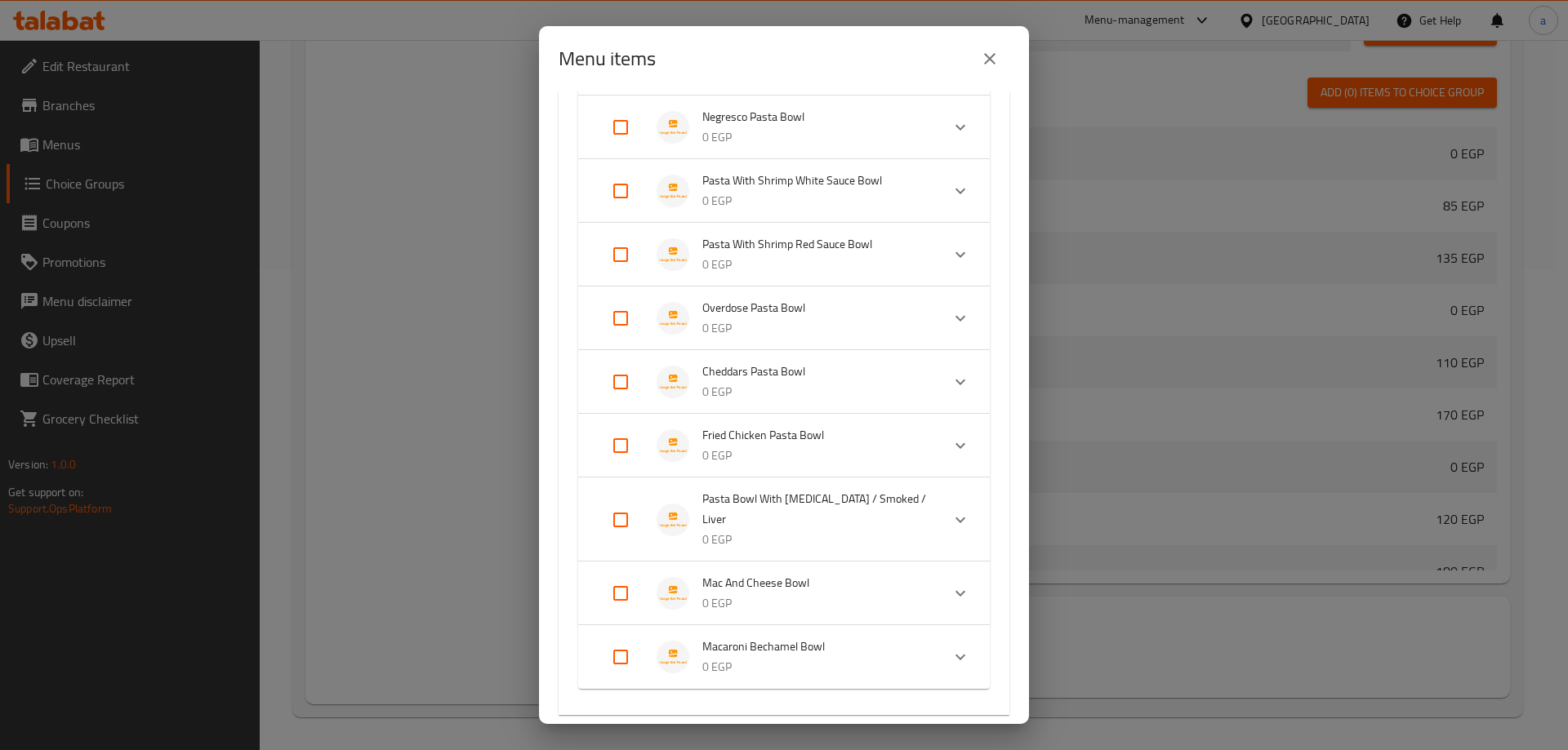
checkbox input "true"
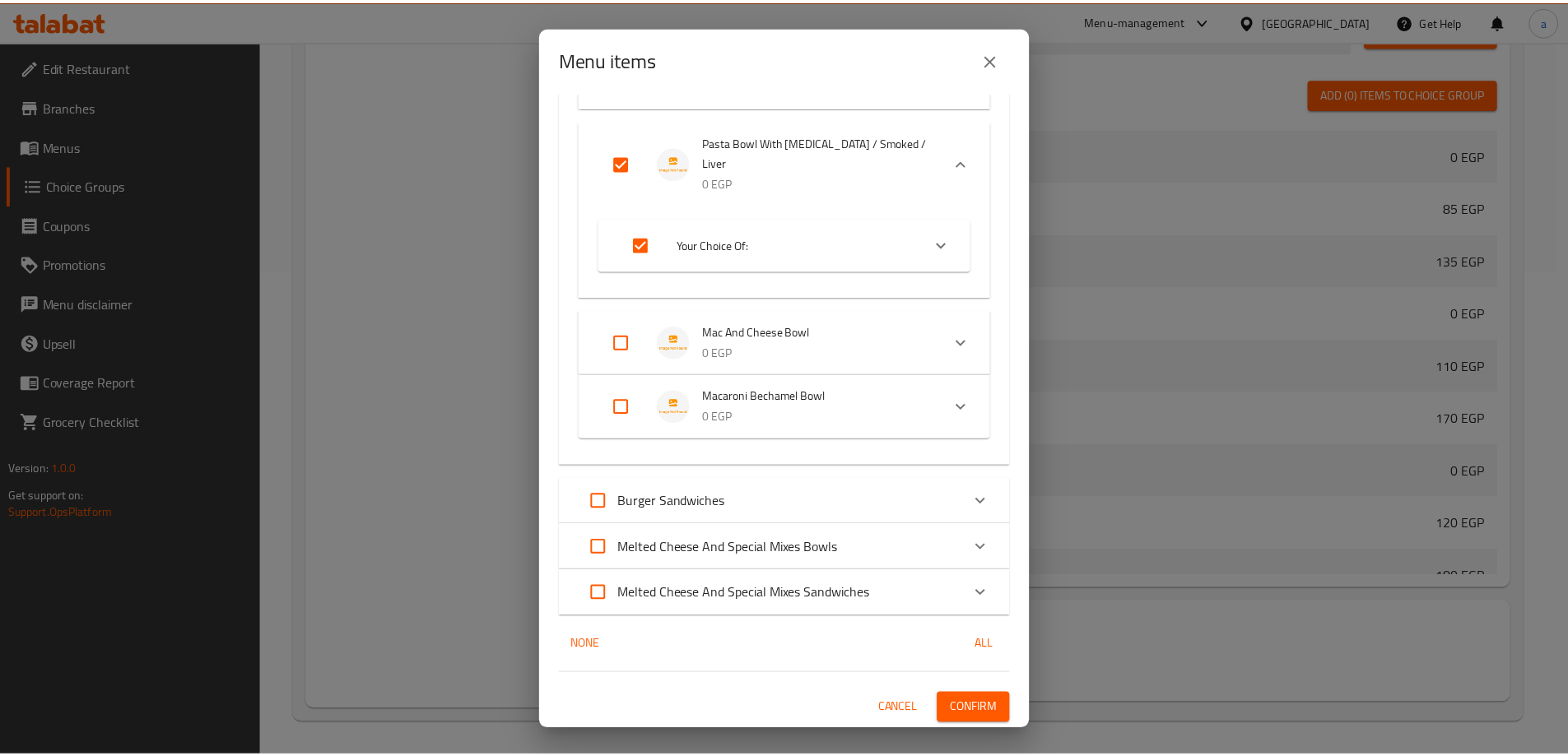
scroll to position [786, 0]
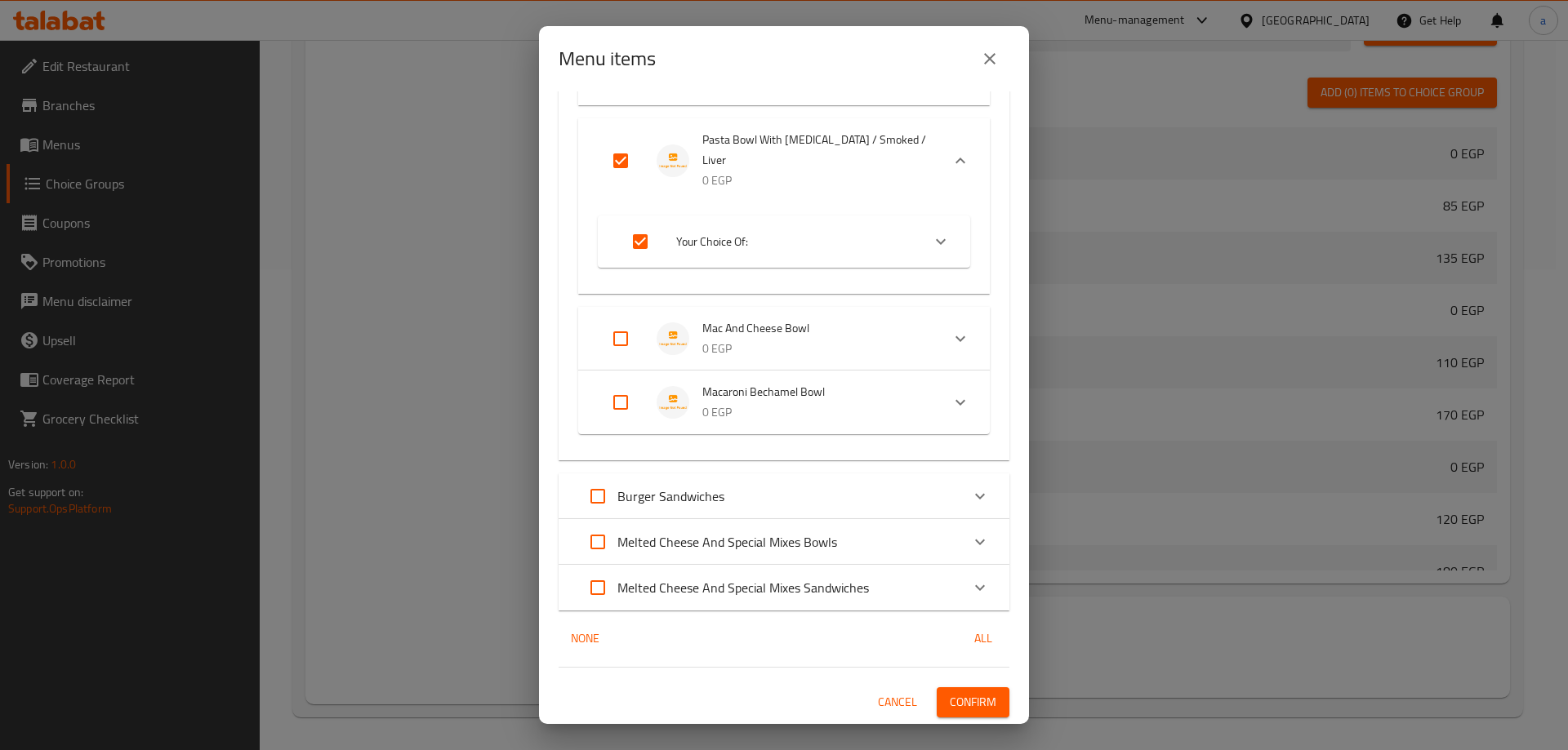
click at [949, 700] on span "Confirm" at bounding box center [973, 702] width 47 height 21
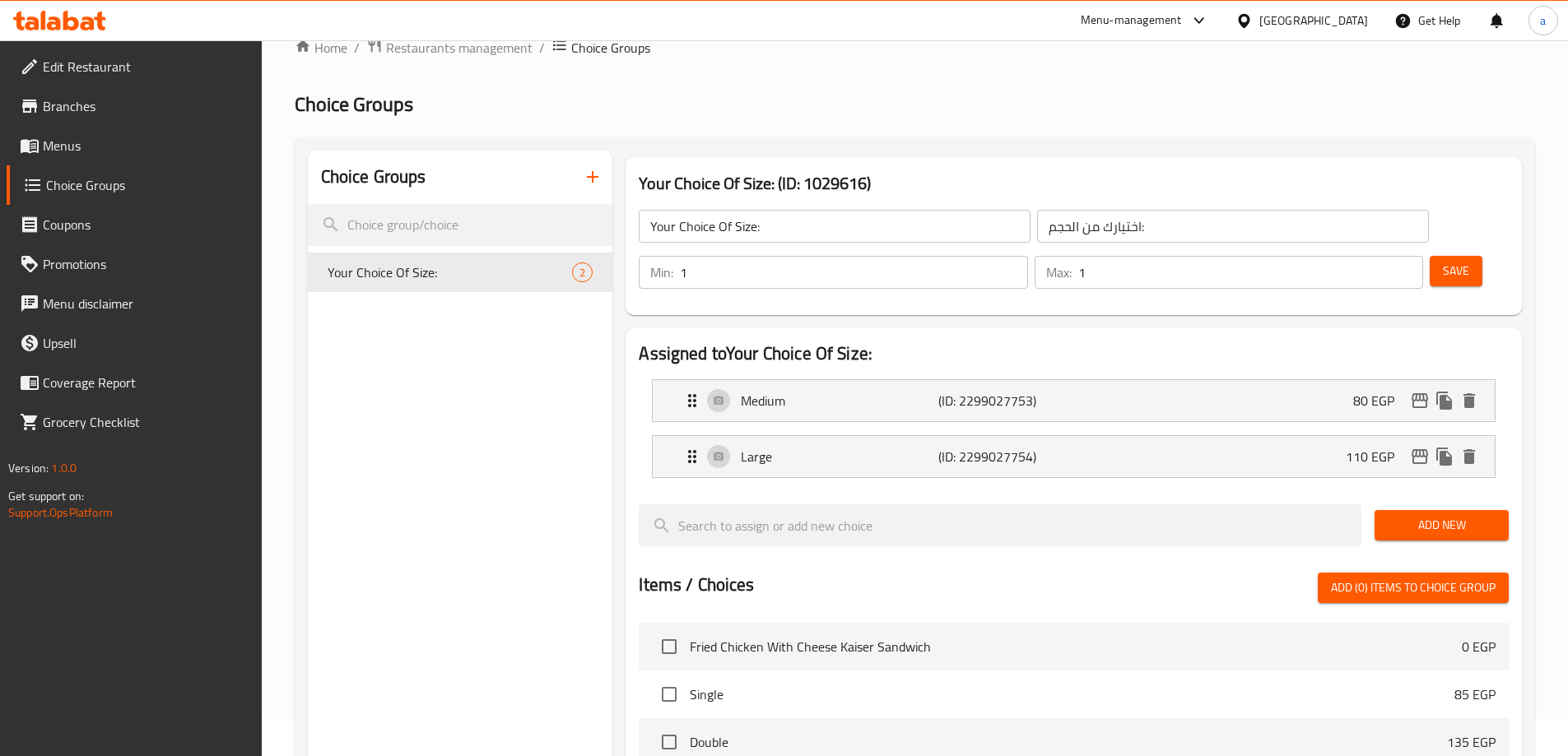
scroll to position [0, 0]
